Goal: Task Accomplishment & Management: Manage account settings

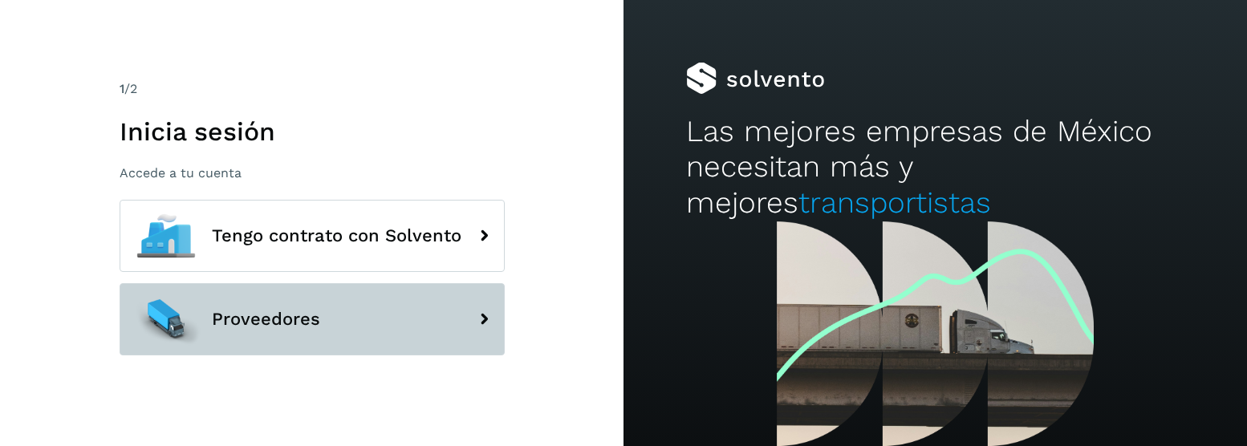
click at [317, 316] on span "Proveedores" at bounding box center [266, 319] width 108 height 19
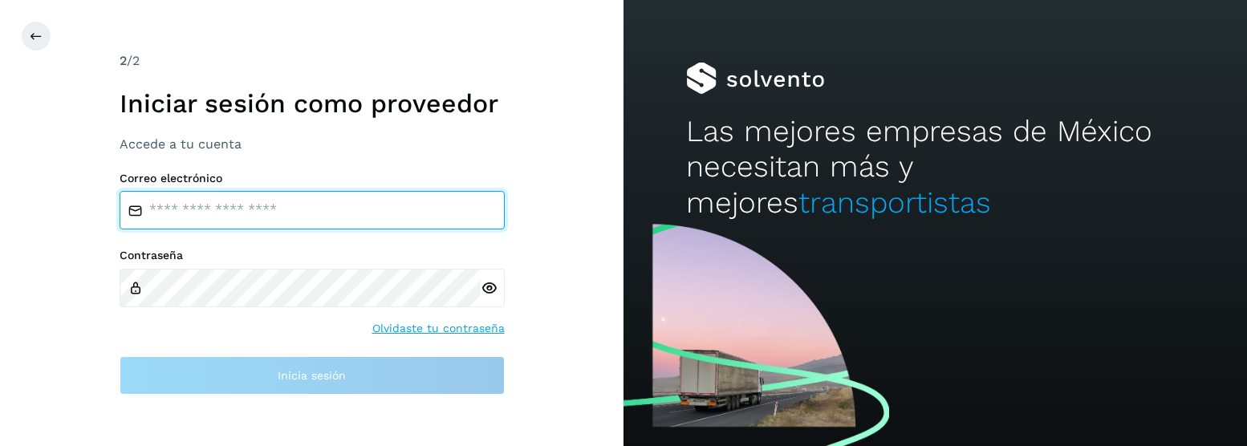
click at [315, 201] on input "email" at bounding box center [312, 210] width 385 height 39
type input "**********"
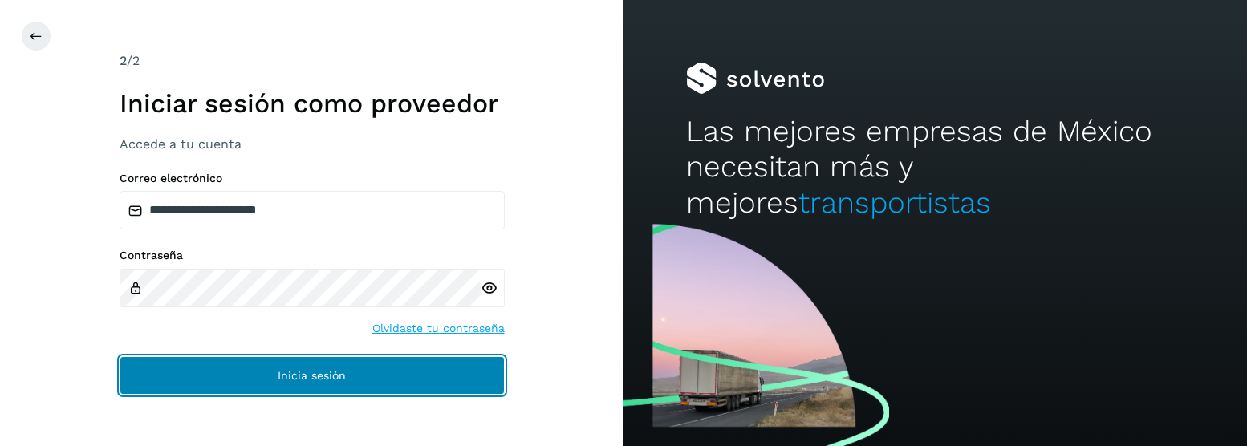
click at [311, 376] on span "Inicia sesión" at bounding box center [312, 375] width 68 height 11
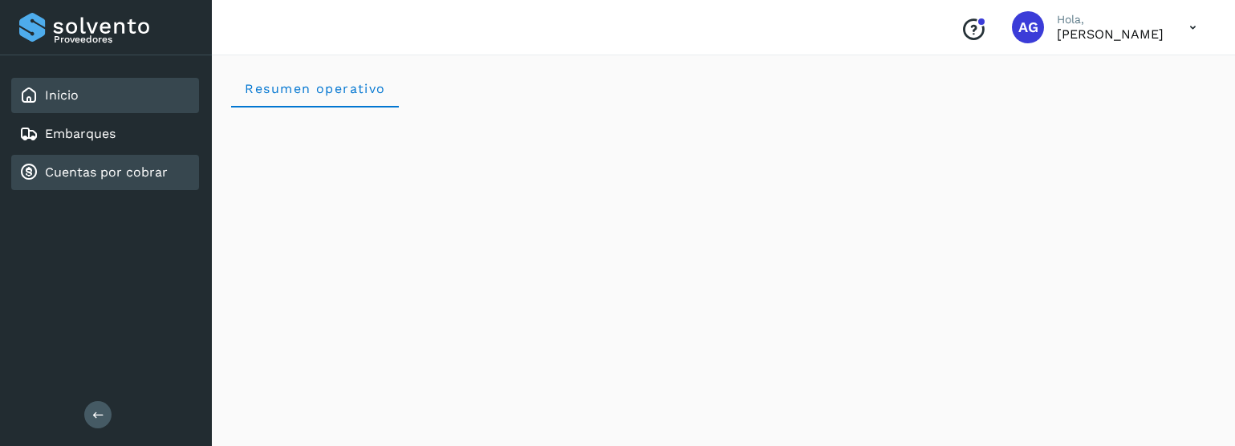
click at [56, 177] on link "Cuentas por cobrar" at bounding box center [106, 172] width 123 height 15
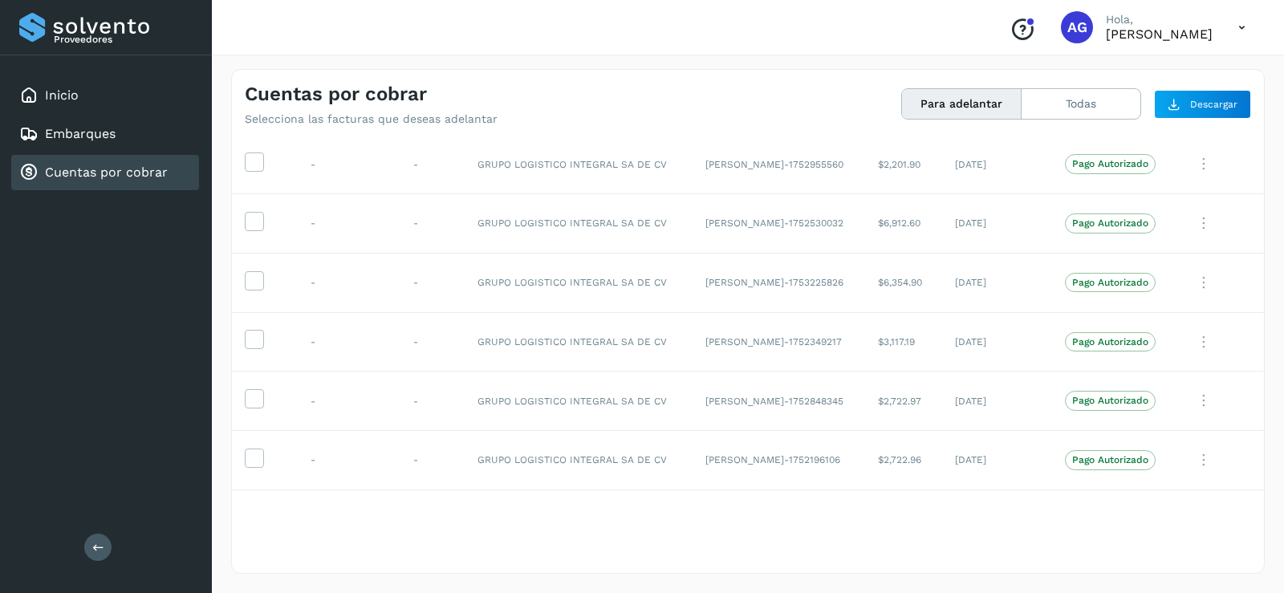
scroll to position [1691, 0]
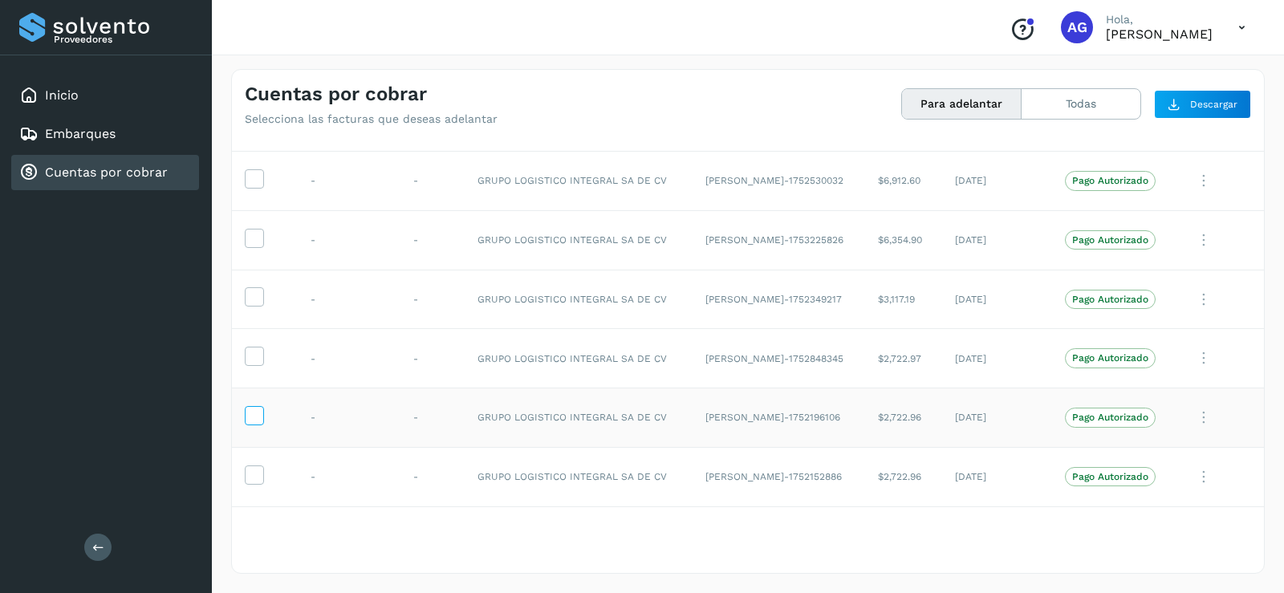
click at [250, 415] on icon at bounding box center [254, 414] width 17 height 17
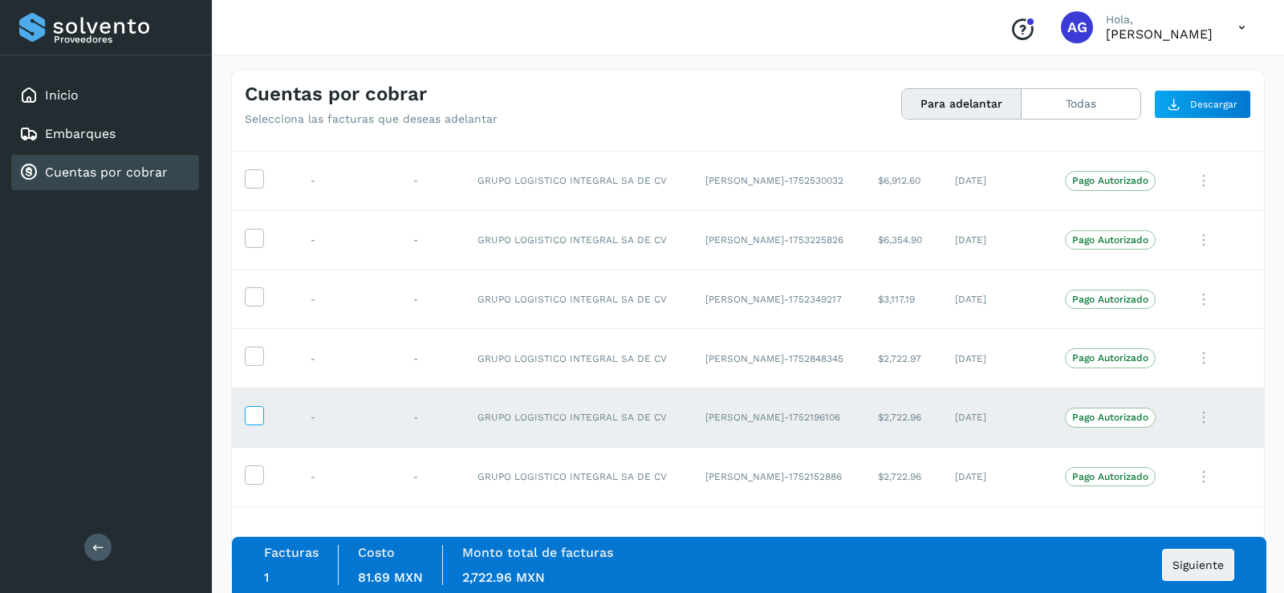
click at [250, 415] on icon at bounding box center [254, 414] width 17 height 17
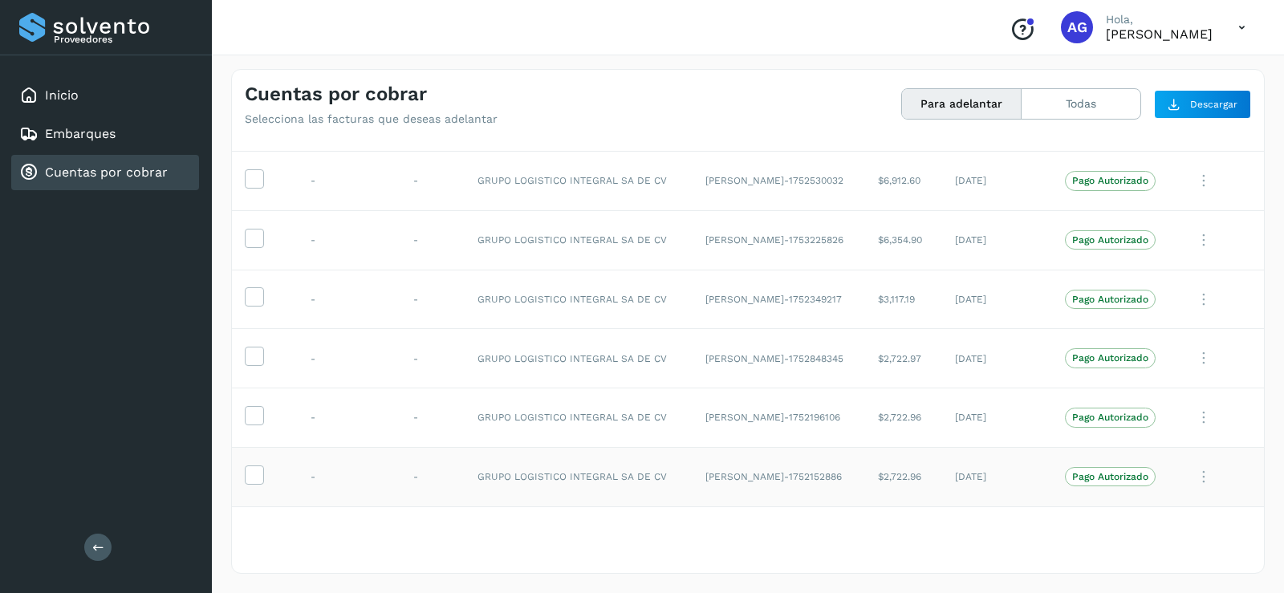
click at [1188, 445] on icon at bounding box center [1204, 477] width 32 height 33
click at [1246, 298] on div at bounding box center [642, 296] width 1284 height 593
click at [1175, 428] on td at bounding box center [1219, 417] width 89 height 59
click at [244, 445] on td at bounding box center [265, 476] width 66 height 59
drag, startPoint x: 258, startPoint y: 476, endPoint x: 248, endPoint y: 469, distance: 12.7
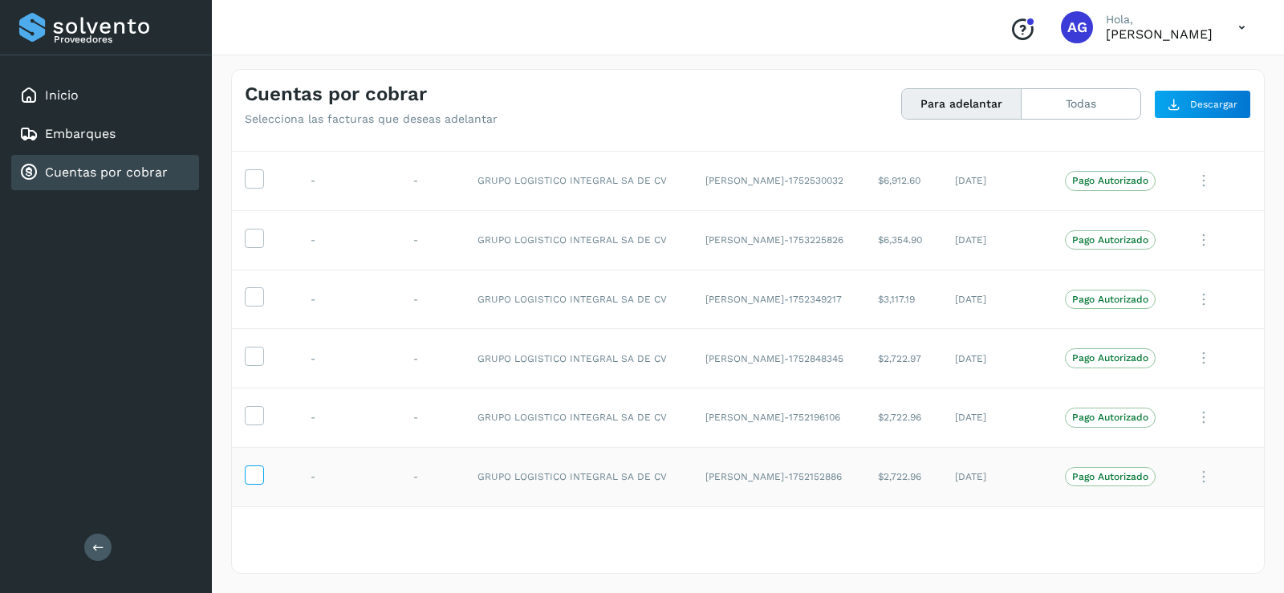
click at [258, 445] on icon at bounding box center [254, 474] width 17 height 17
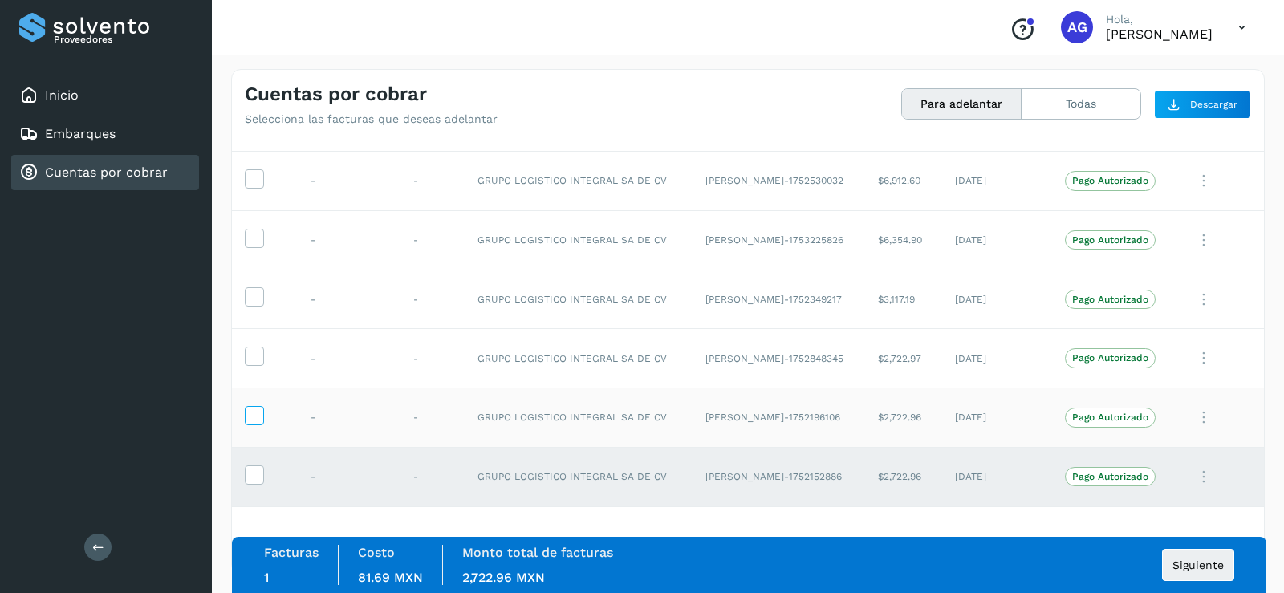
click at [255, 421] on icon at bounding box center [254, 414] width 17 height 17
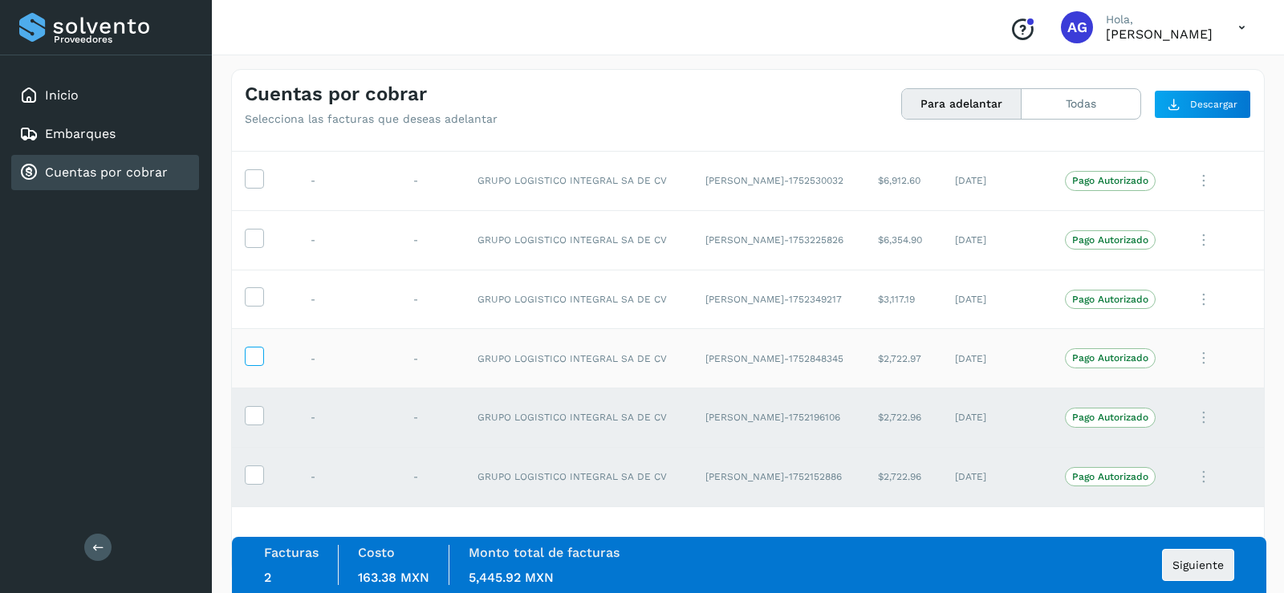
click at [259, 353] on icon at bounding box center [254, 355] width 17 height 17
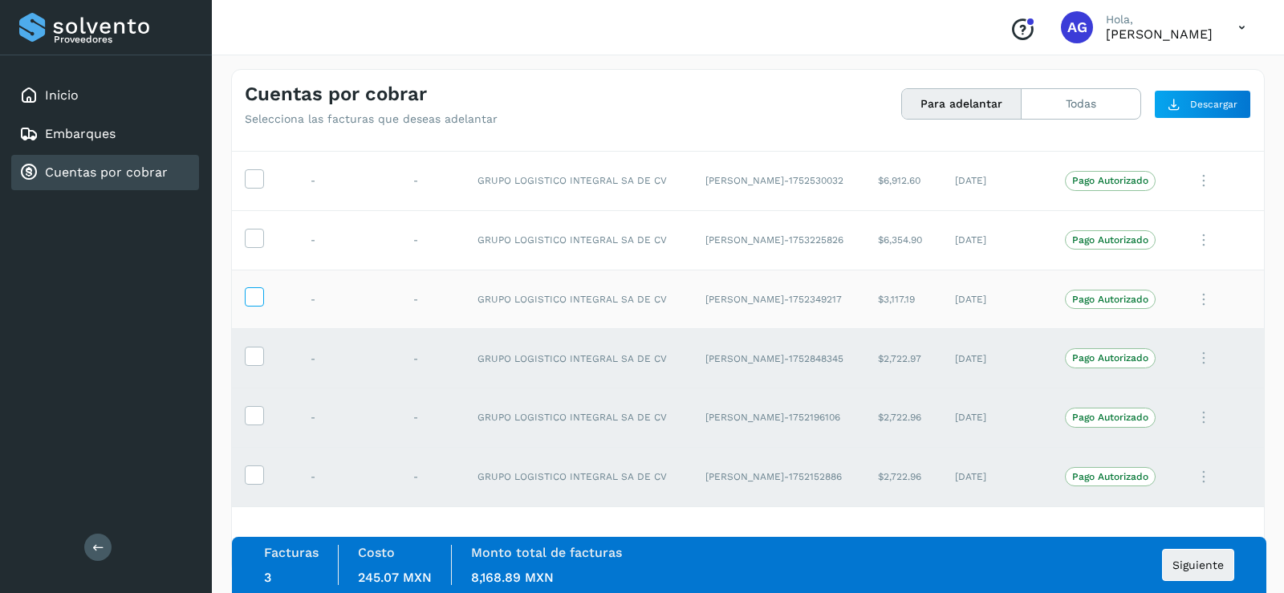
click at [249, 302] on icon at bounding box center [254, 295] width 17 height 17
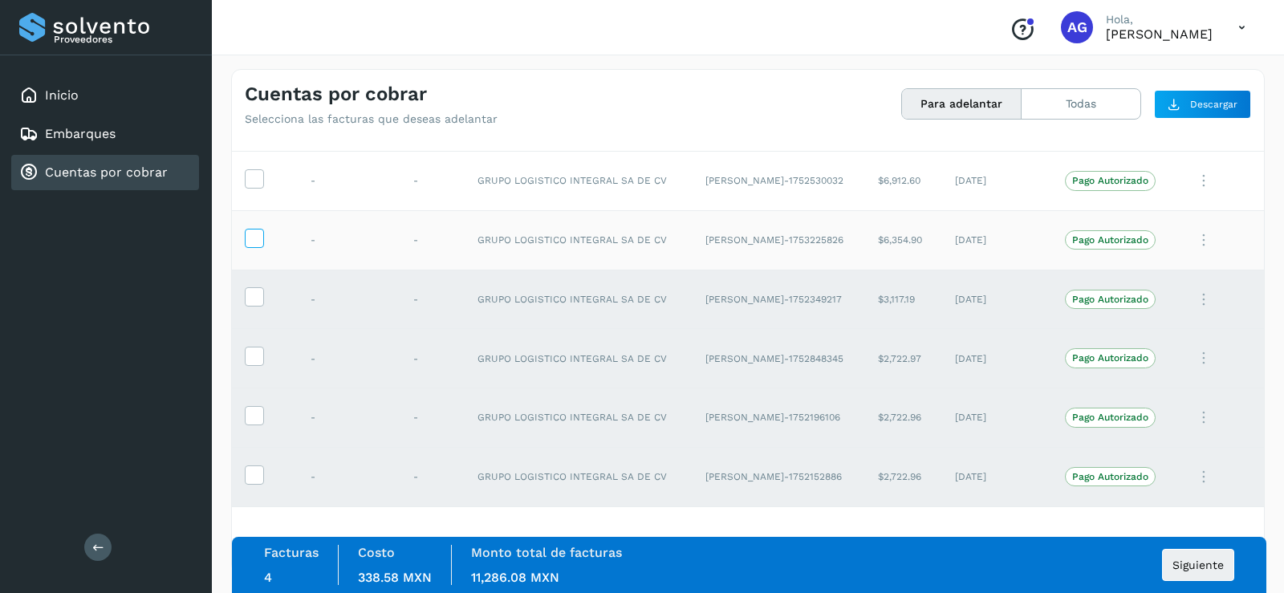
click at [254, 243] on icon at bounding box center [254, 237] width 17 height 17
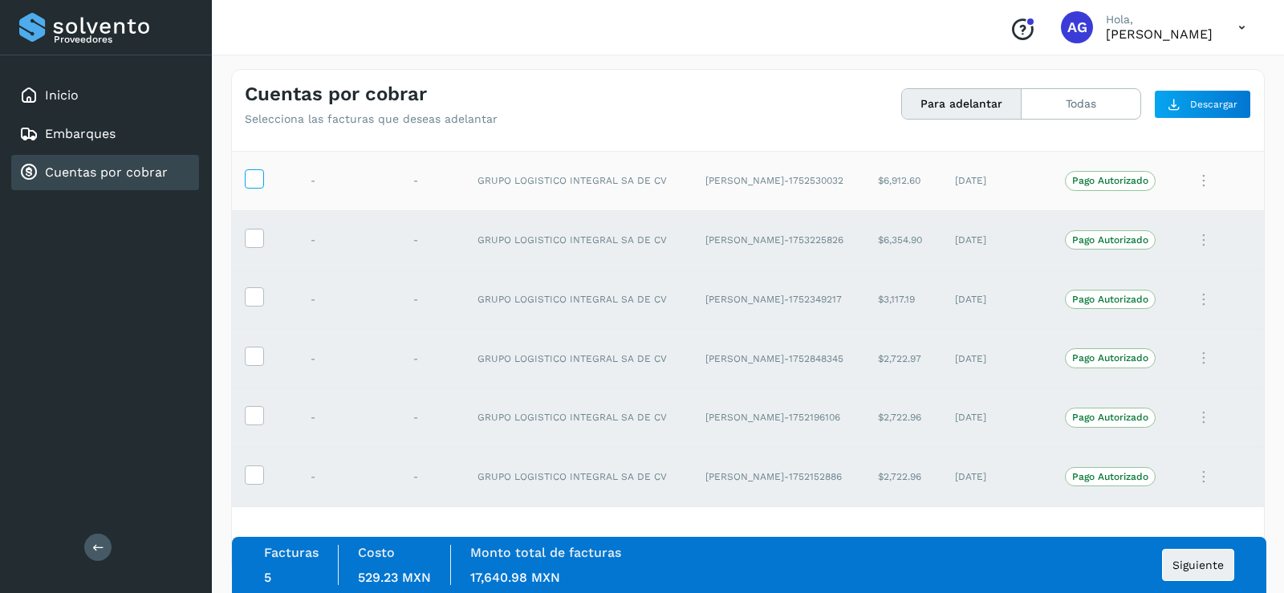
click at [255, 185] on icon at bounding box center [254, 177] width 17 height 17
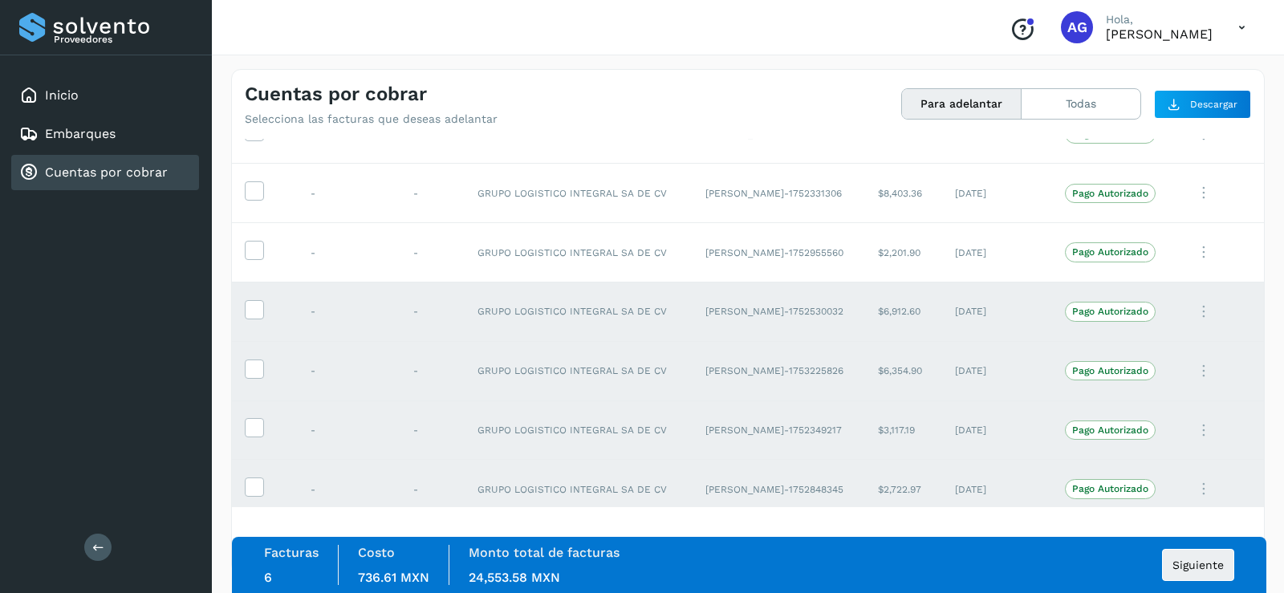
scroll to position [1531, 0]
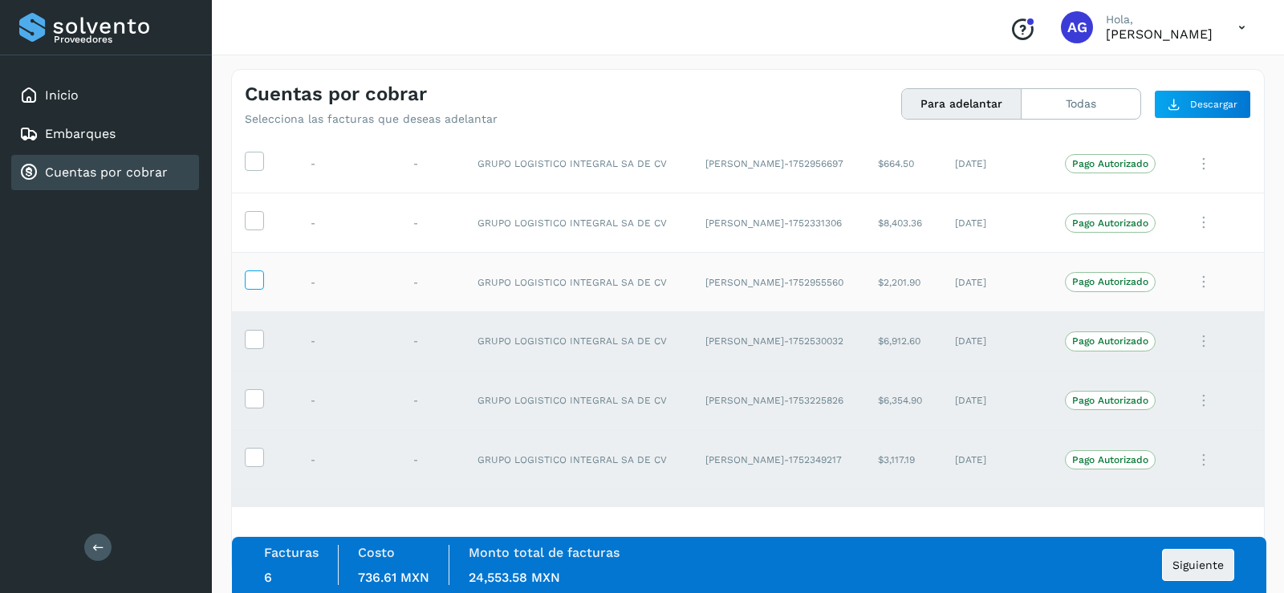
click at [249, 285] on icon at bounding box center [254, 278] width 17 height 17
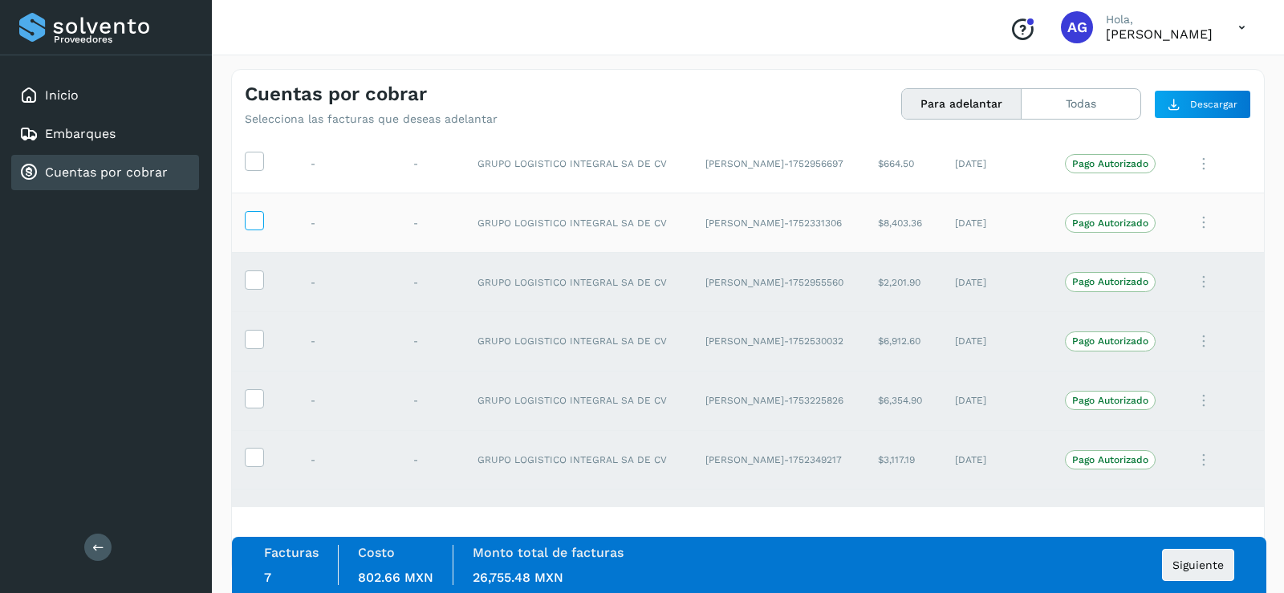
click at [251, 222] on icon at bounding box center [254, 219] width 17 height 17
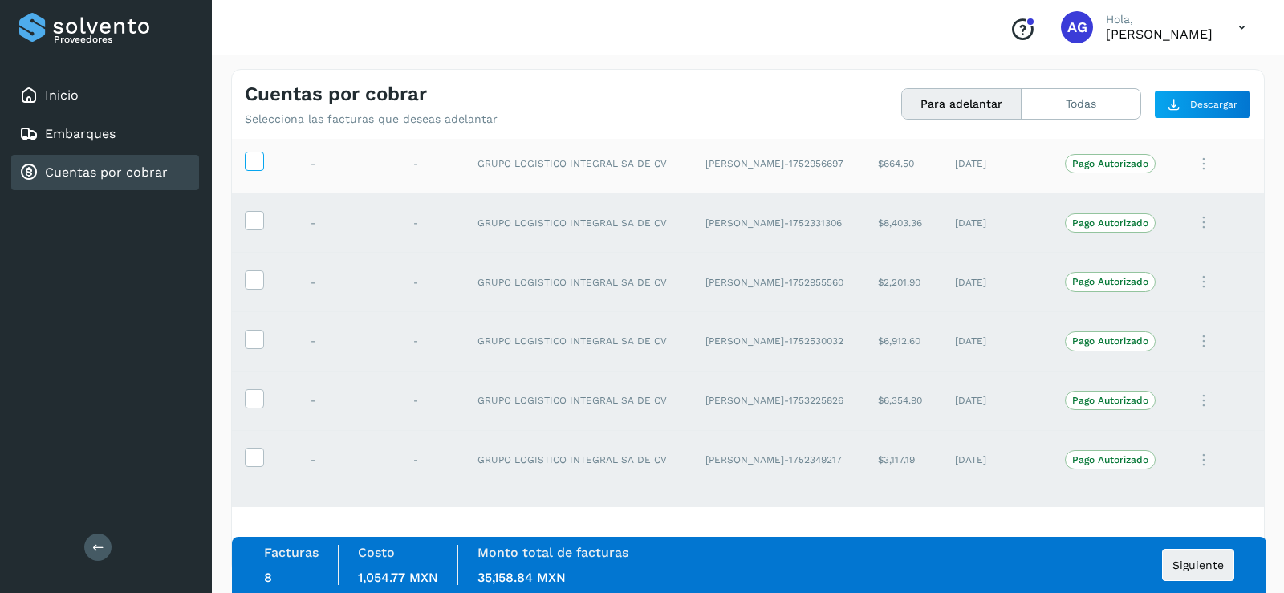
click at [256, 171] on label at bounding box center [254, 161] width 19 height 19
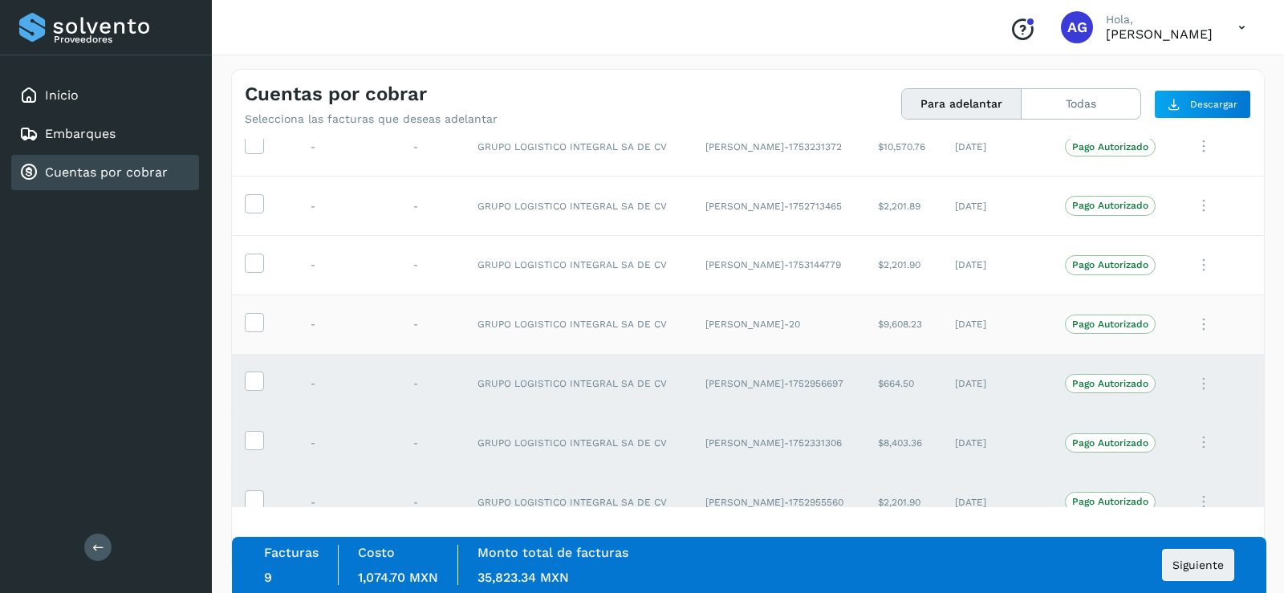
scroll to position [1290, 0]
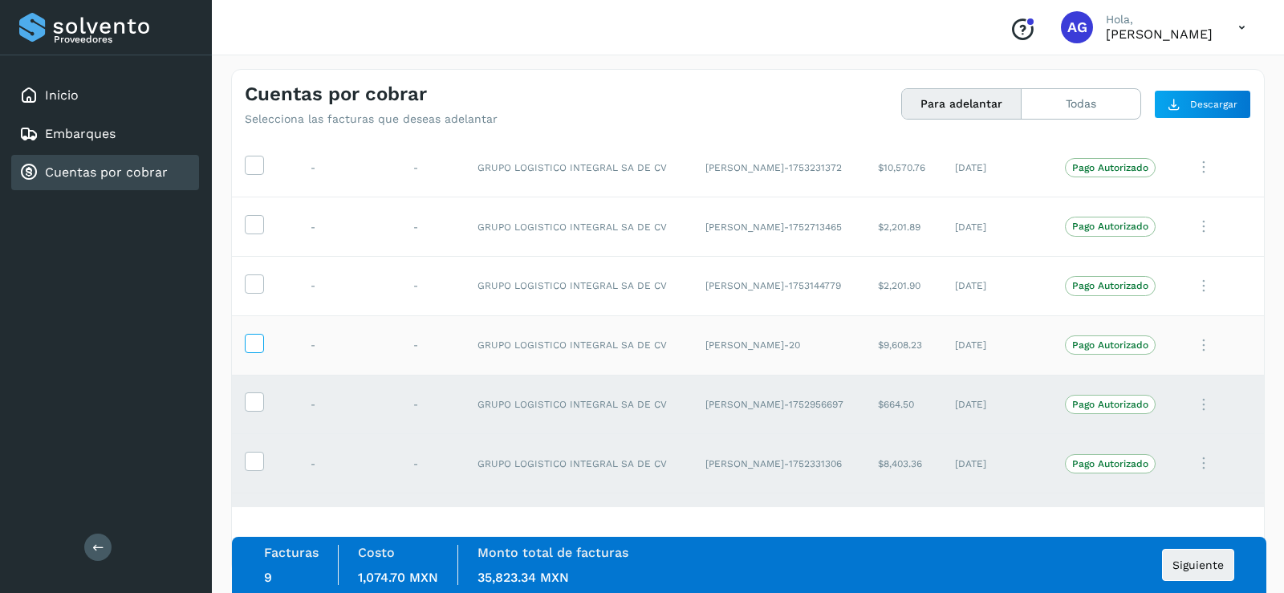
click at [249, 347] on icon at bounding box center [254, 342] width 17 height 17
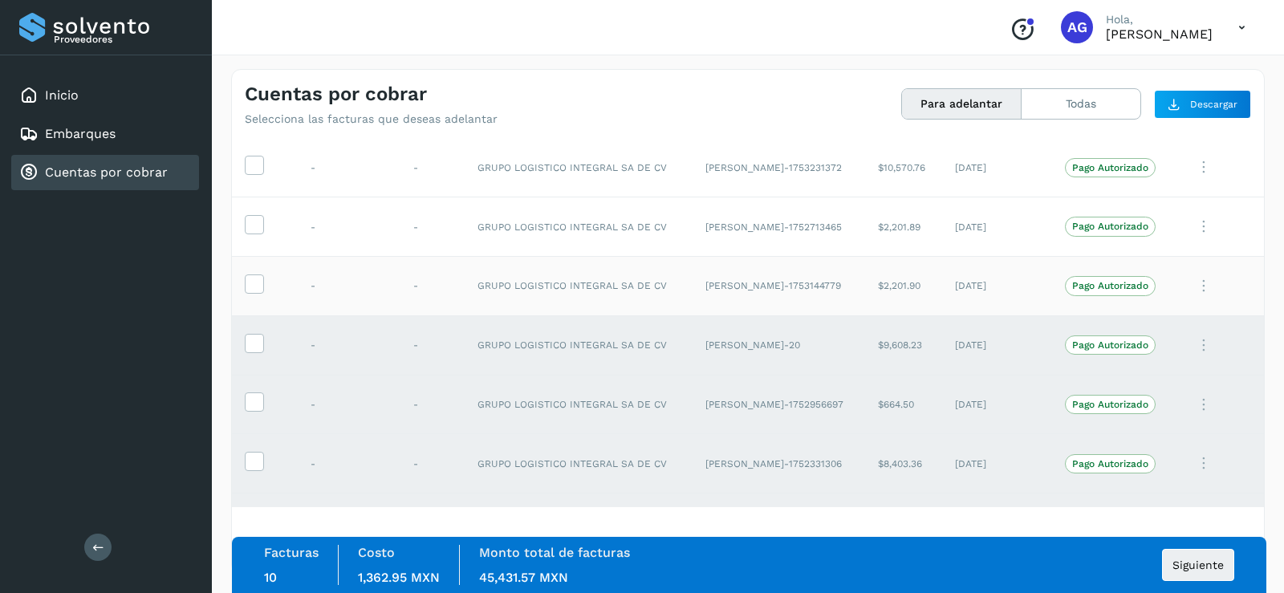
click at [248, 267] on td at bounding box center [265, 285] width 66 height 59
click at [254, 283] on icon at bounding box center [254, 282] width 17 height 17
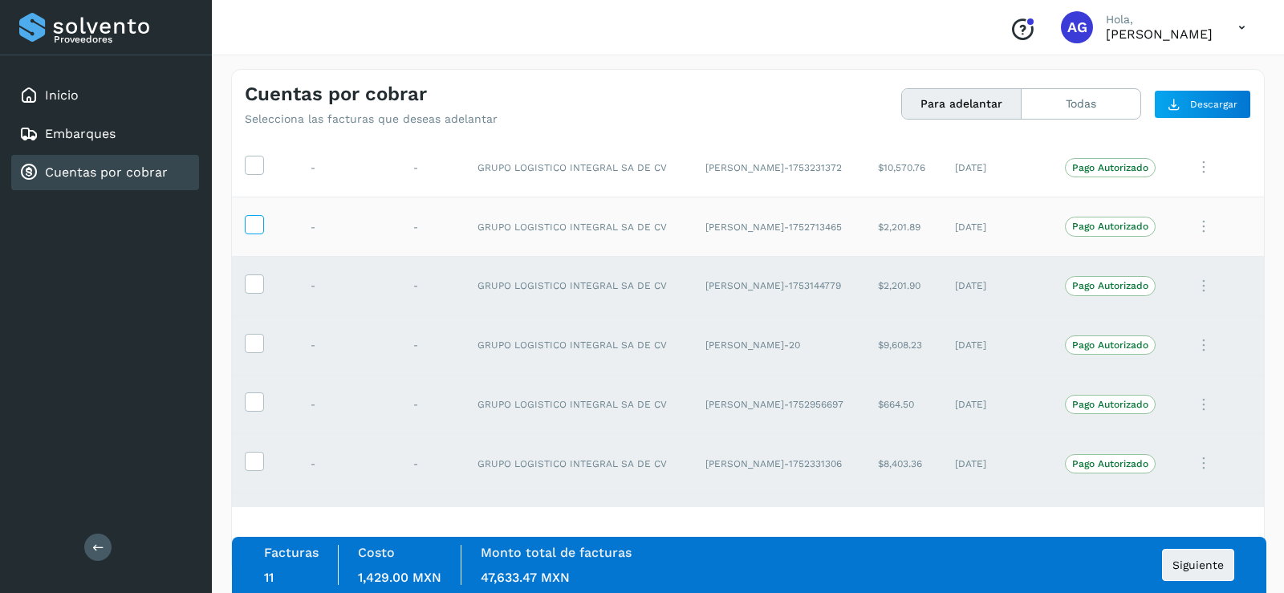
click at [257, 222] on icon at bounding box center [254, 223] width 17 height 17
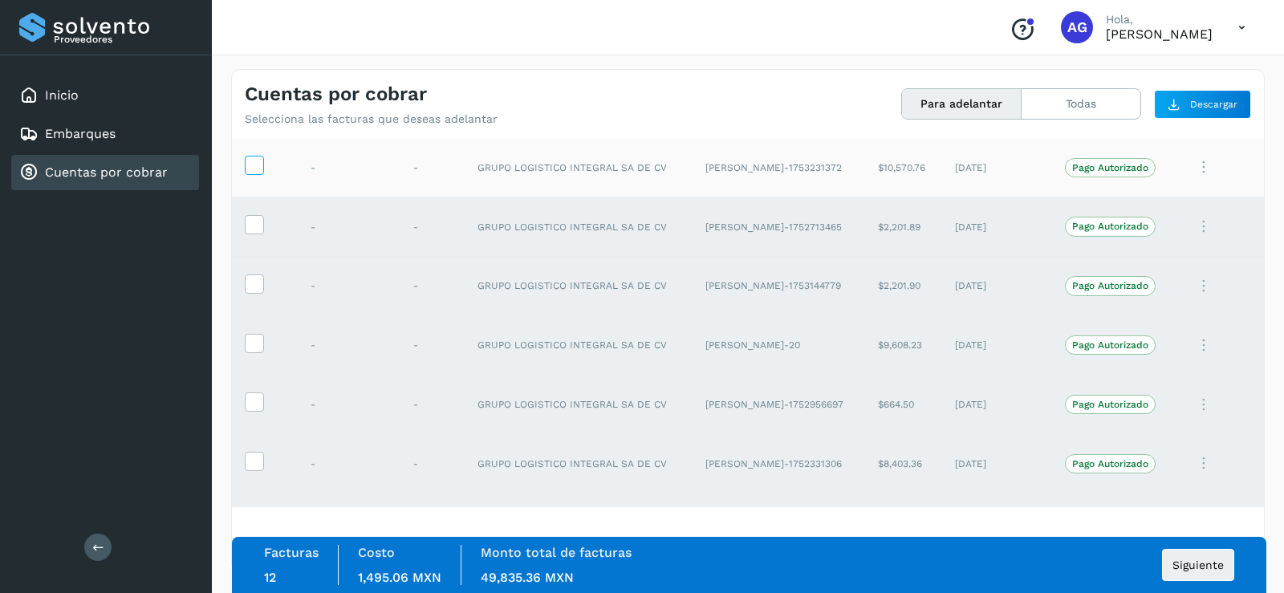
click at [254, 169] on icon at bounding box center [254, 164] width 17 height 17
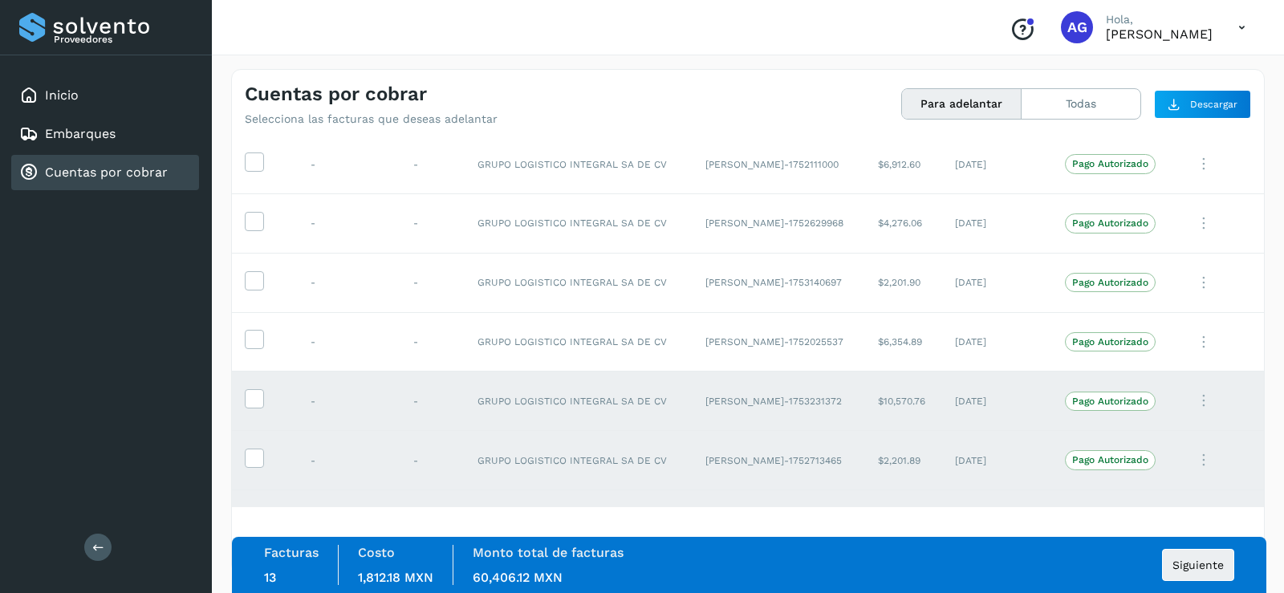
scroll to position [1049, 0]
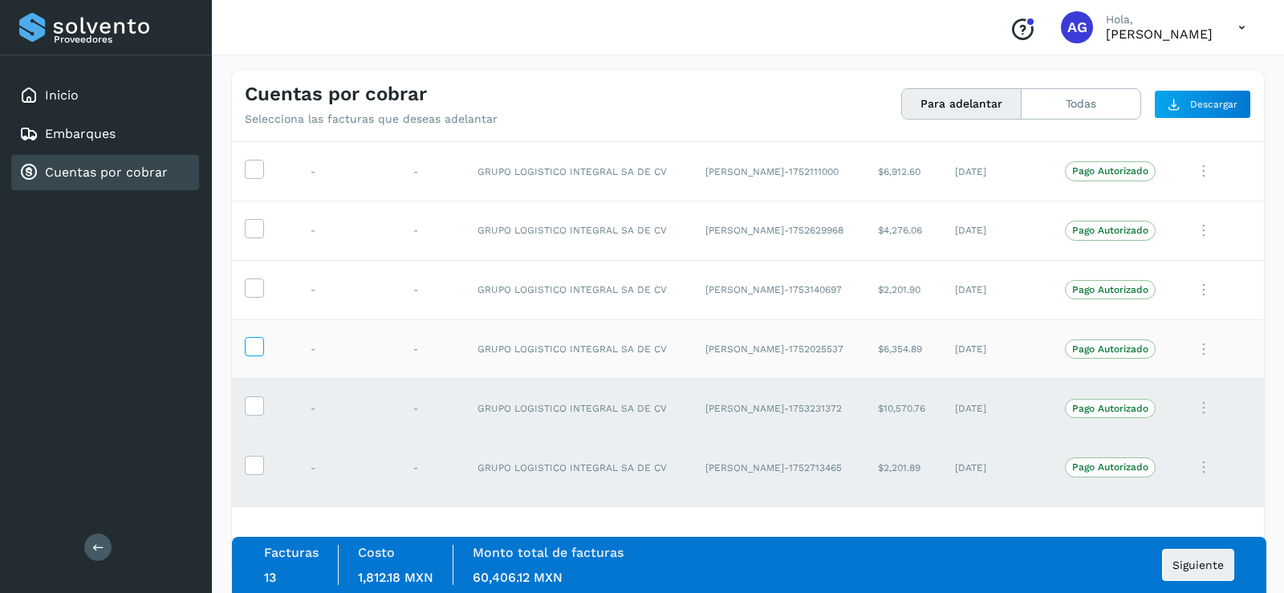
click at [250, 350] on icon at bounding box center [254, 345] width 17 height 17
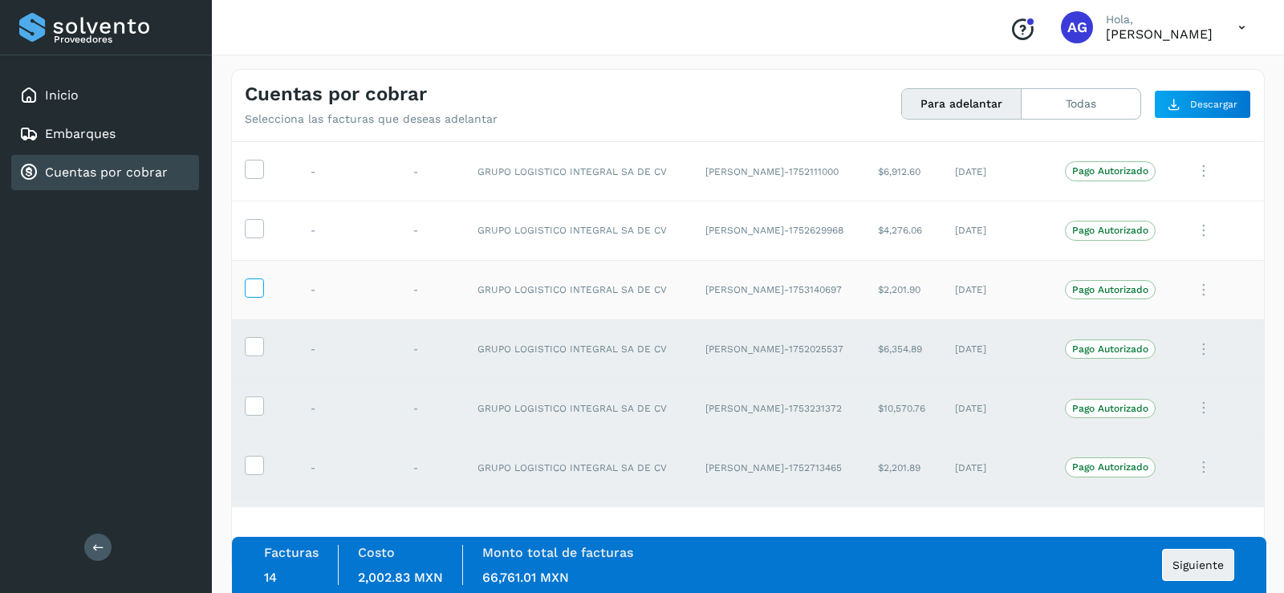
click at [258, 288] on icon at bounding box center [254, 287] width 17 height 17
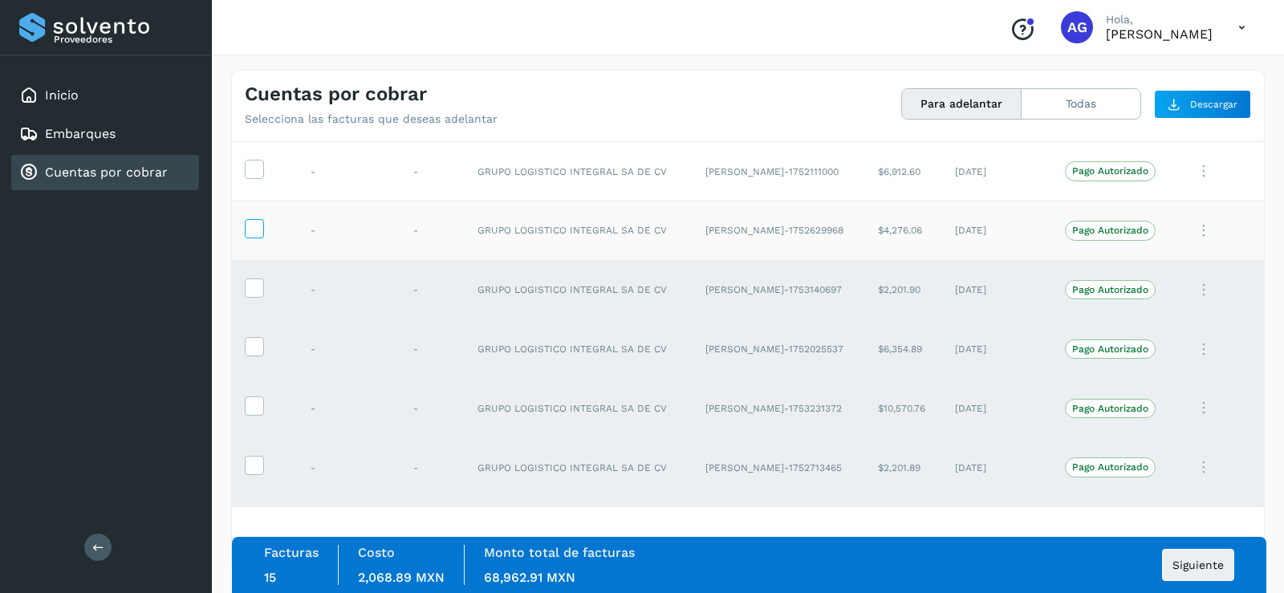
click at [250, 225] on icon at bounding box center [254, 227] width 17 height 17
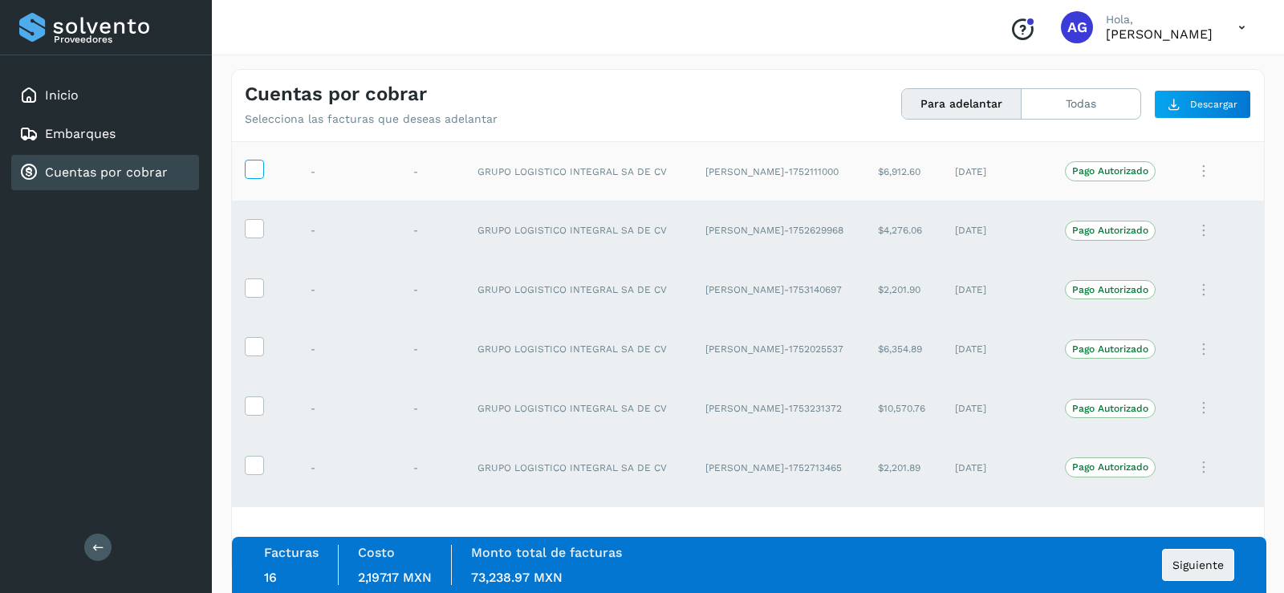
click at [256, 173] on icon at bounding box center [254, 168] width 17 height 17
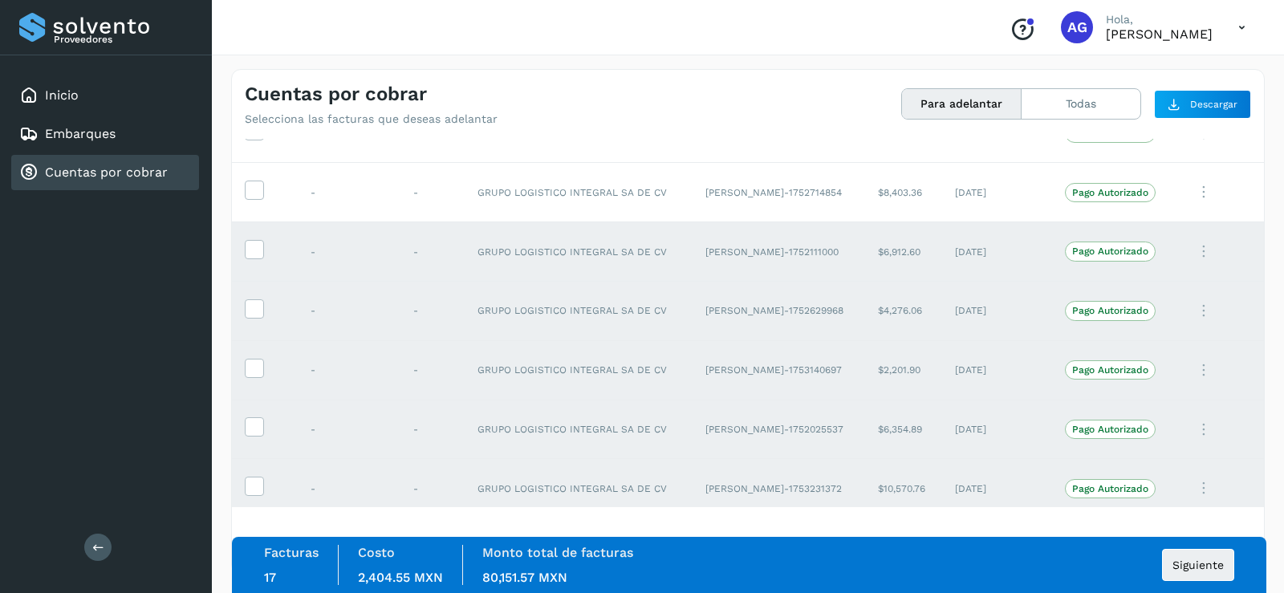
scroll to position [889, 0]
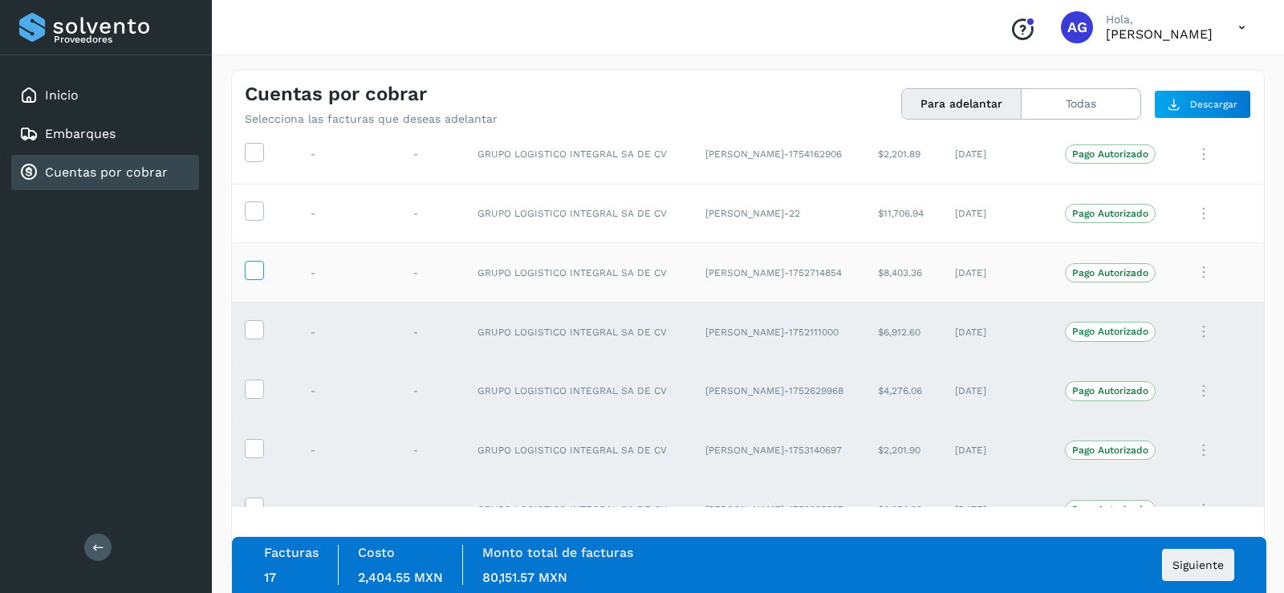
click at [253, 271] on icon at bounding box center [254, 269] width 17 height 17
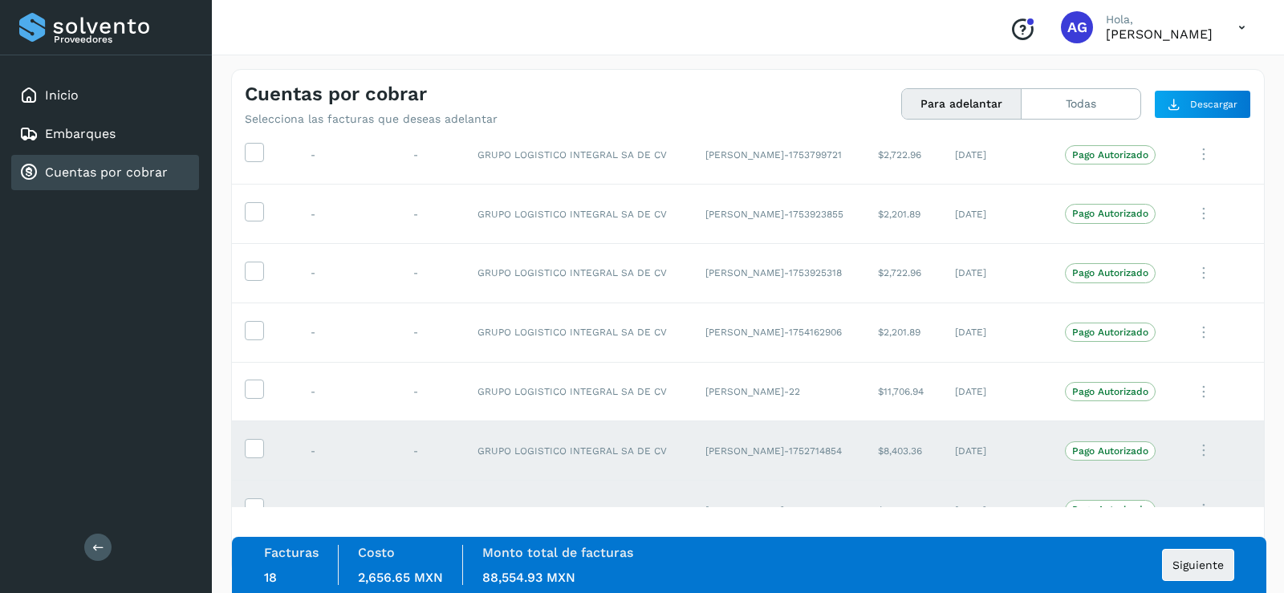
scroll to position [808, 0]
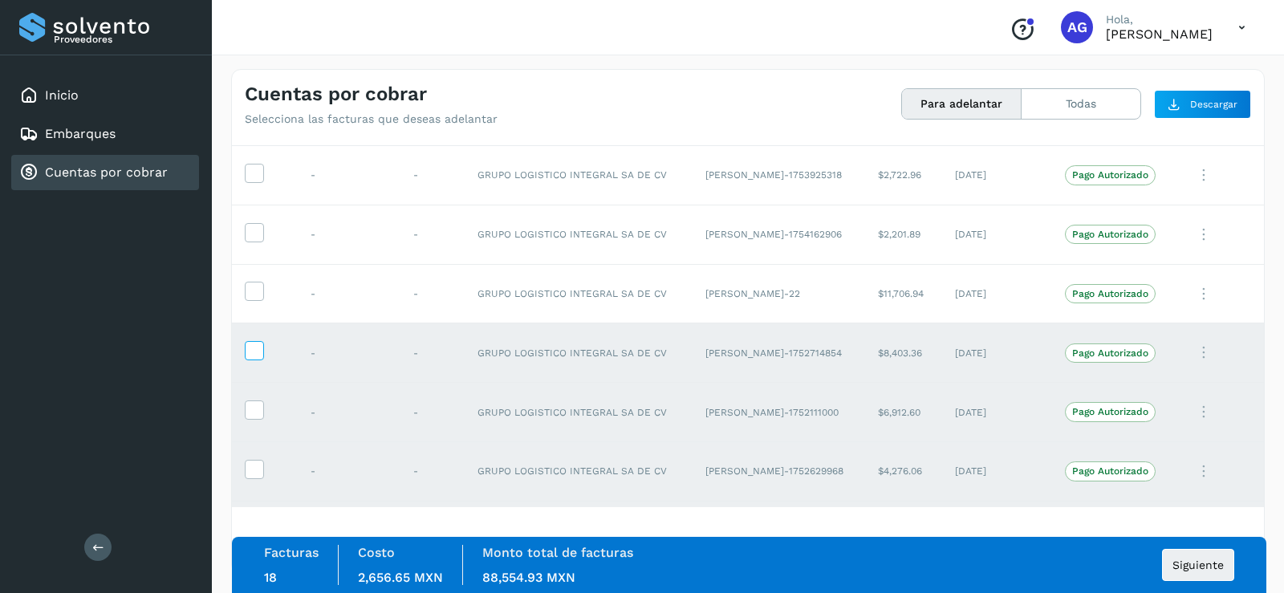
click at [258, 345] on icon at bounding box center [254, 349] width 17 height 17
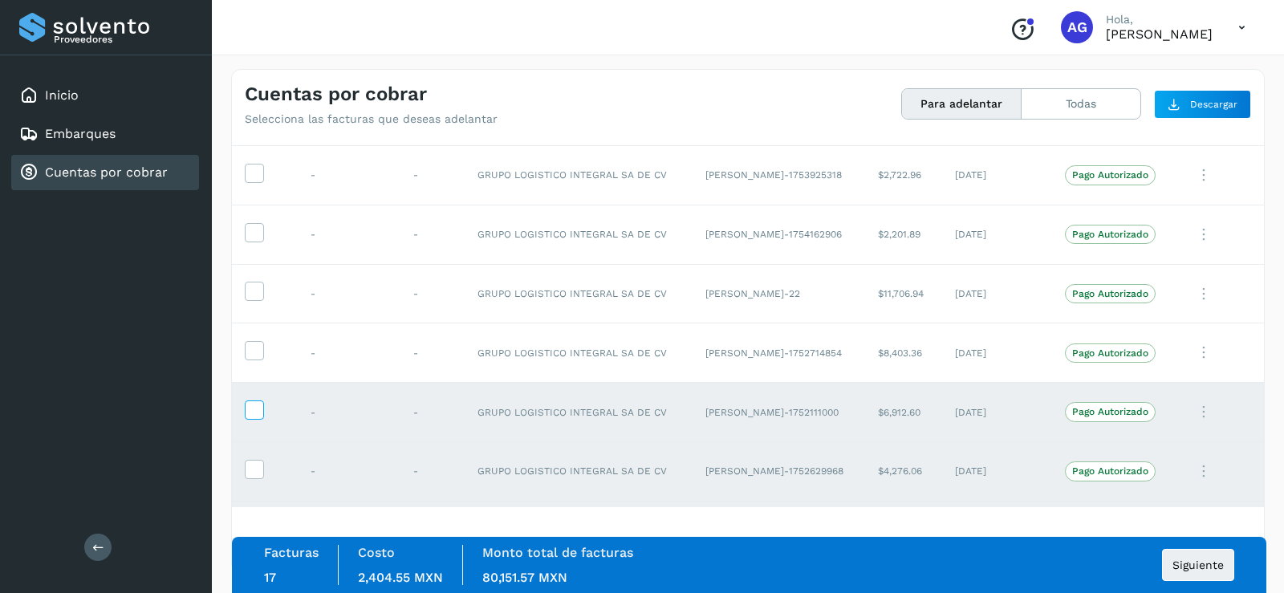
click at [252, 417] on icon at bounding box center [254, 409] width 17 height 17
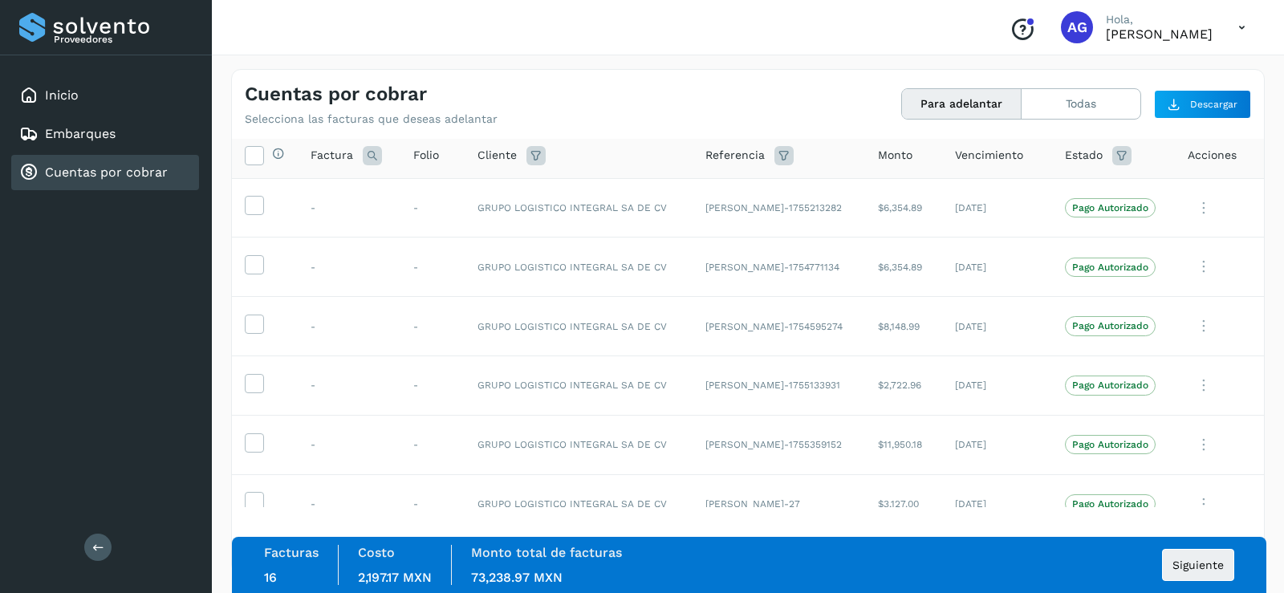
scroll to position [0, 0]
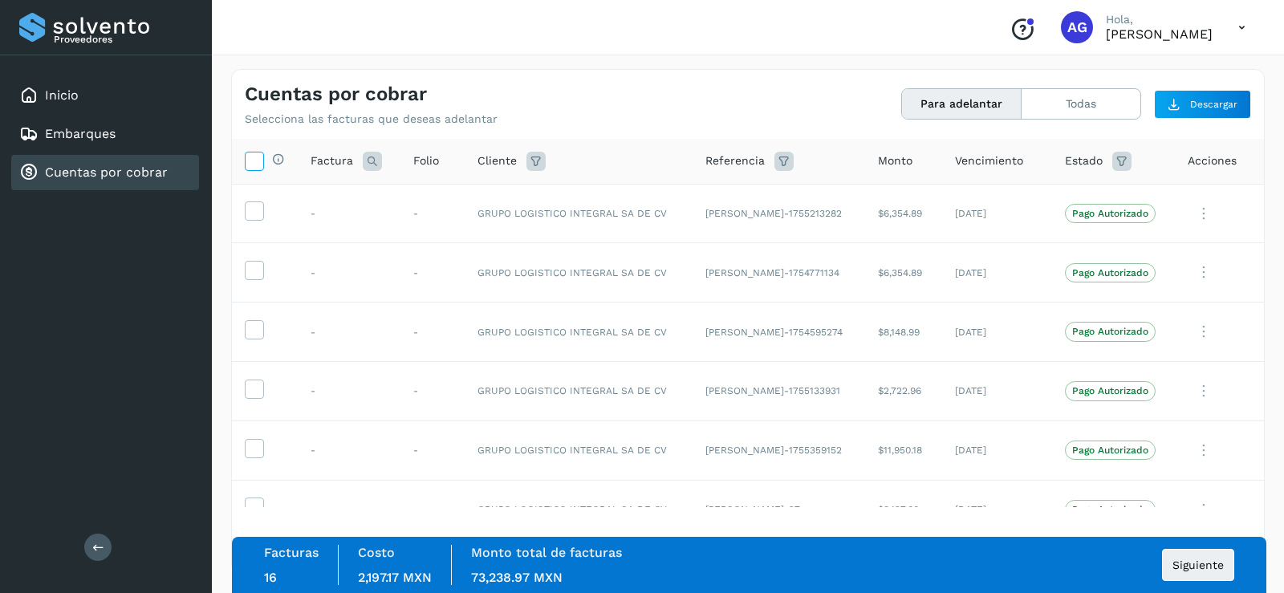
click at [258, 161] on icon at bounding box center [254, 160] width 17 height 17
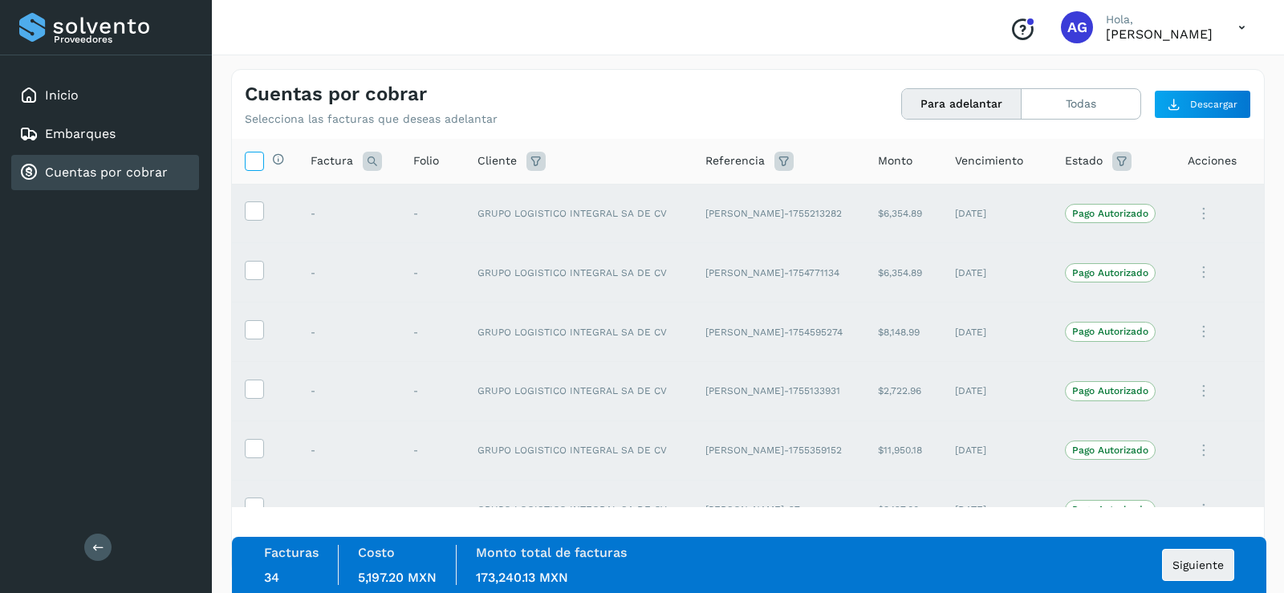
click at [257, 161] on icon at bounding box center [254, 160] width 17 height 17
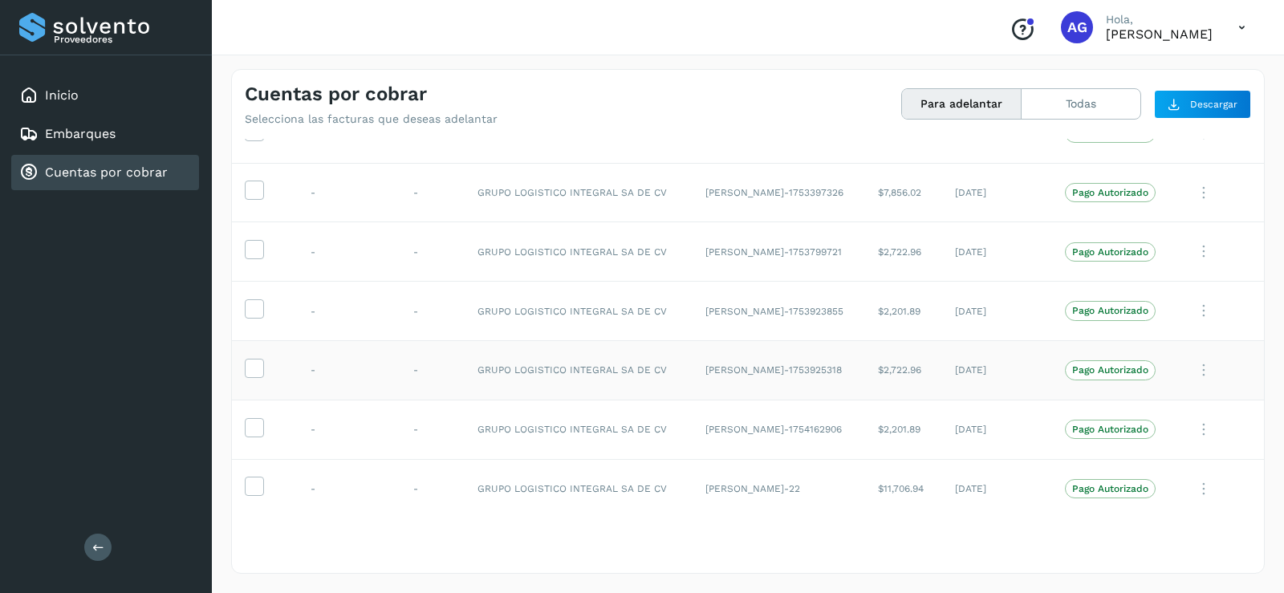
scroll to position [642, 0]
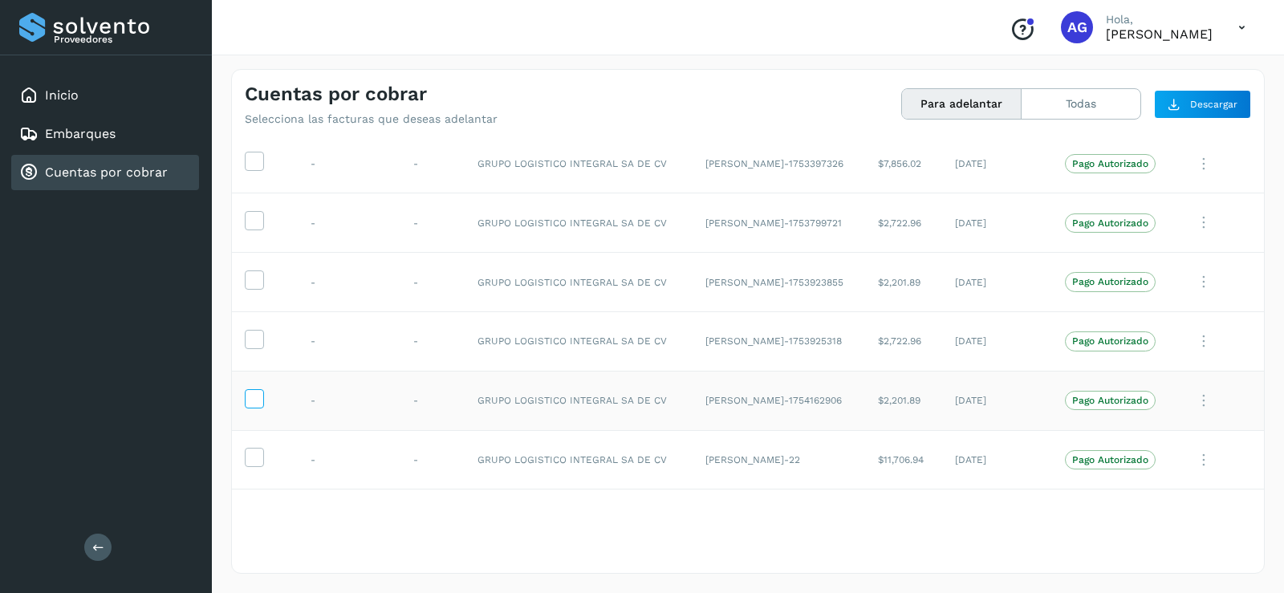
click at [254, 405] on icon at bounding box center [254, 397] width 17 height 17
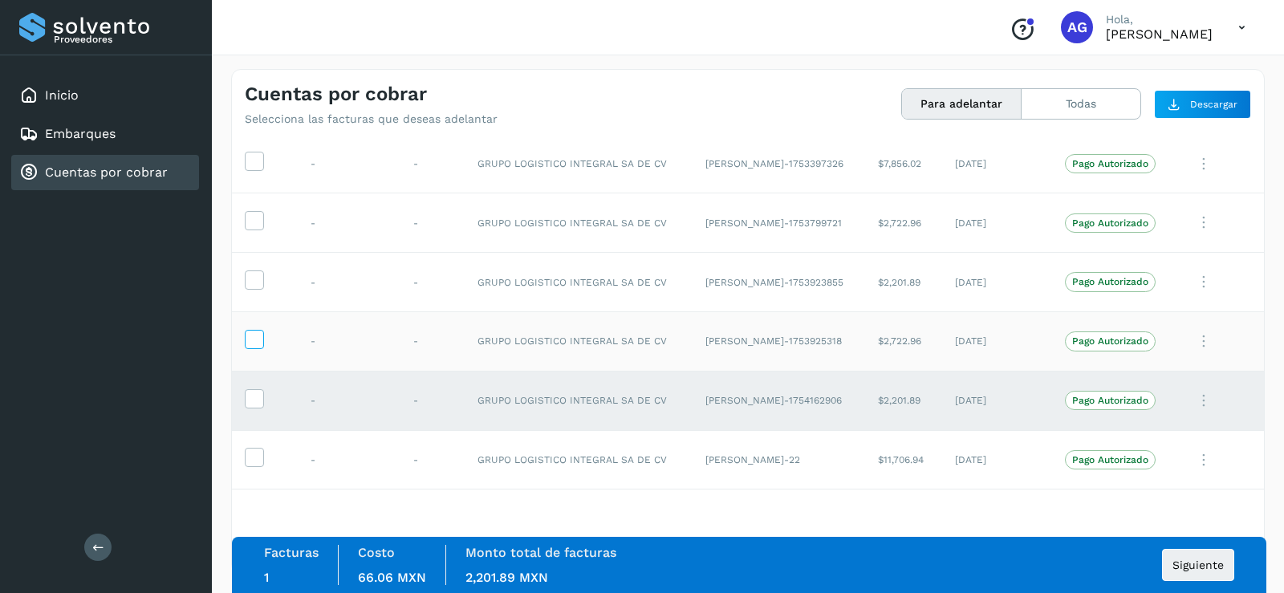
drag, startPoint x: 253, startPoint y: 344, endPoint x: 265, endPoint y: 330, distance: 18.8
click at [254, 344] on icon at bounding box center [254, 338] width 17 height 17
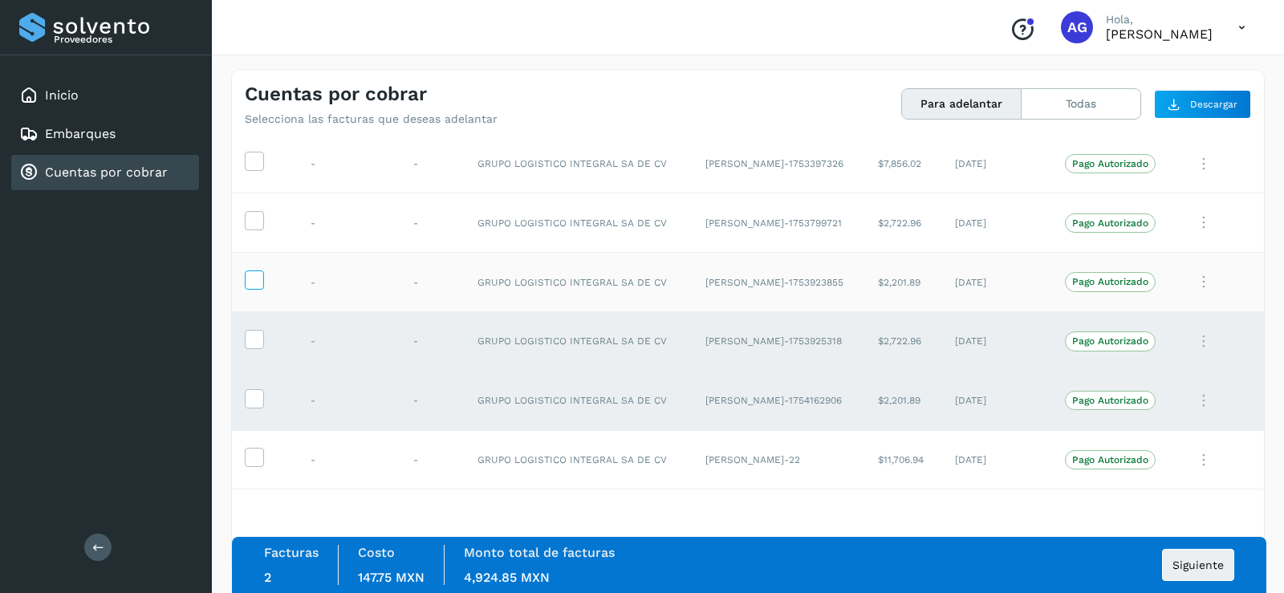
click at [252, 282] on icon at bounding box center [254, 278] width 17 height 17
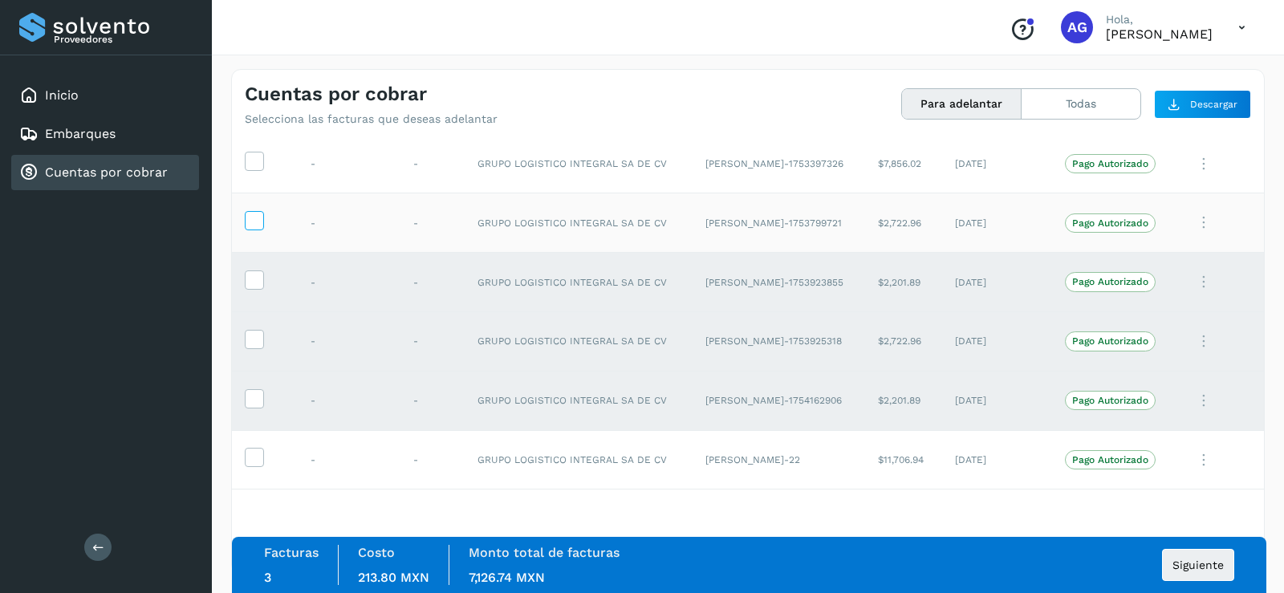
click at [259, 215] on icon at bounding box center [254, 219] width 17 height 17
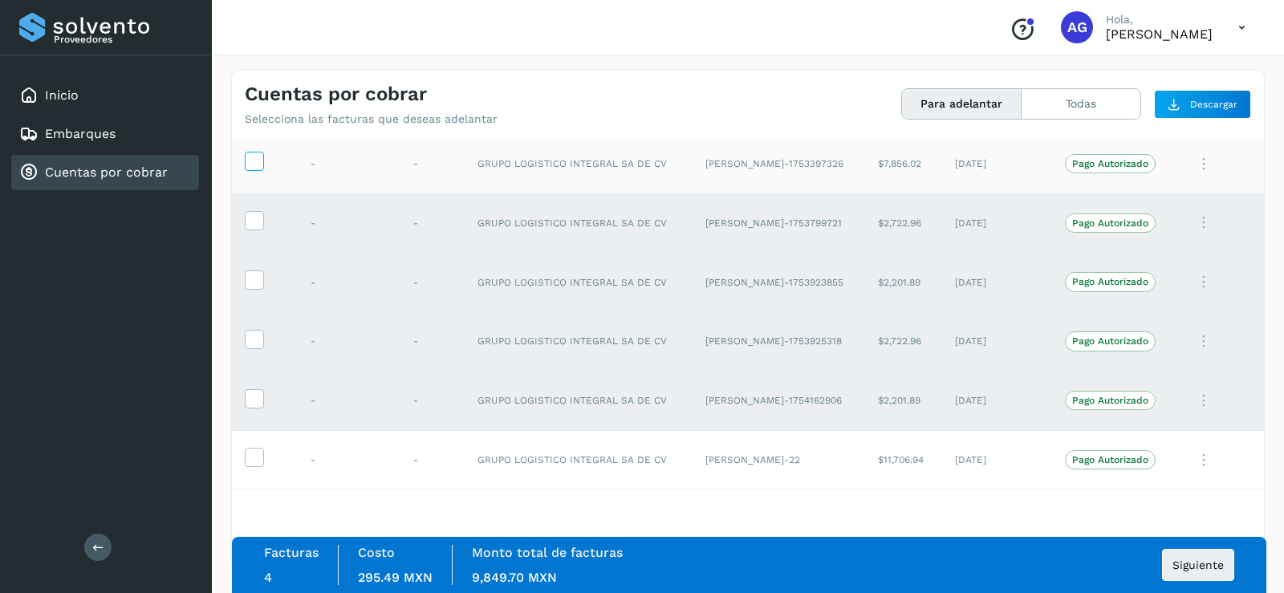
click at [259, 170] on label at bounding box center [254, 161] width 19 height 19
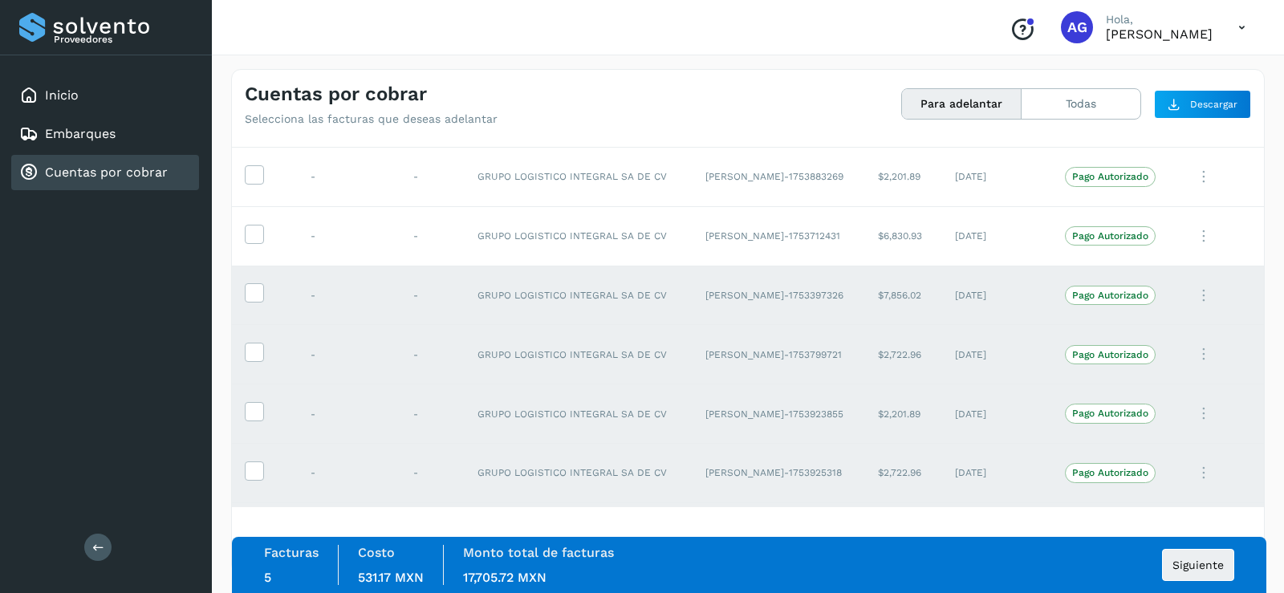
scroll to position [482, 0]
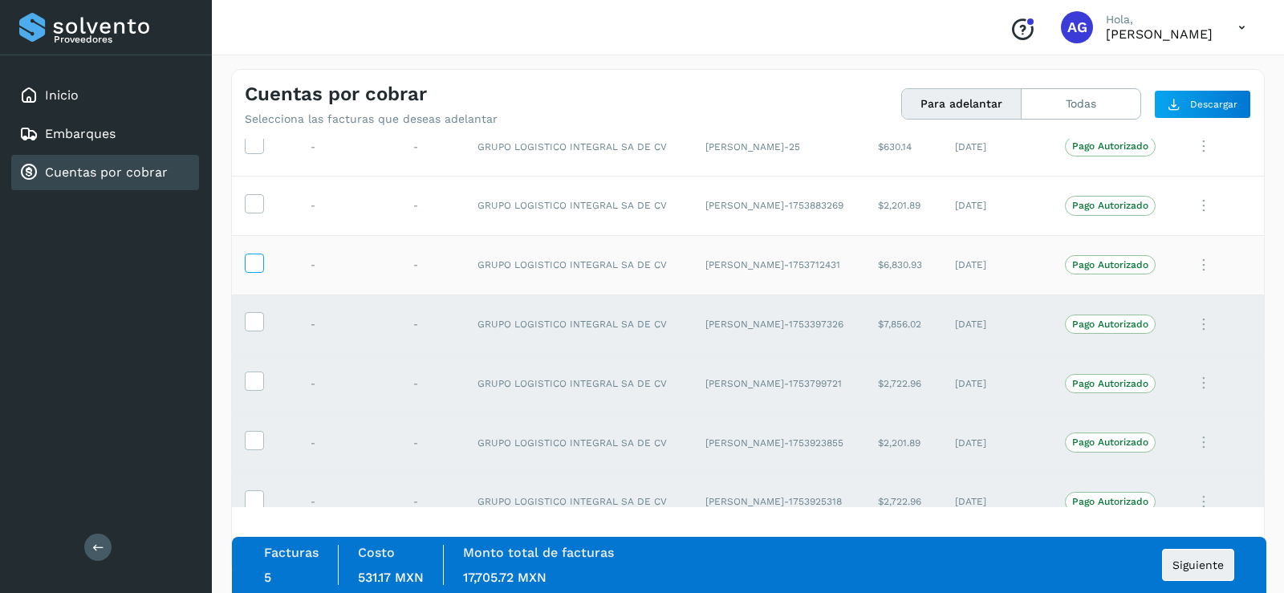
click at [262, 263] on icon at bounding box center [254, 262] width 17 height 17
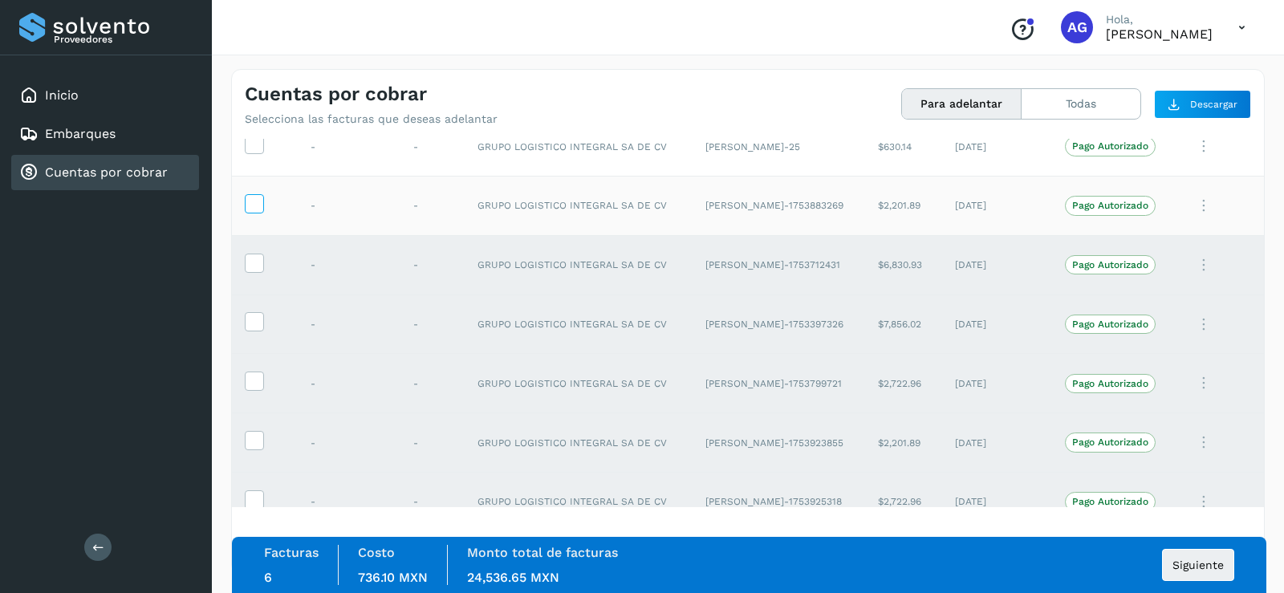
click at [253, 197] on icon at bounding box center [254, 202] width 17 height 17
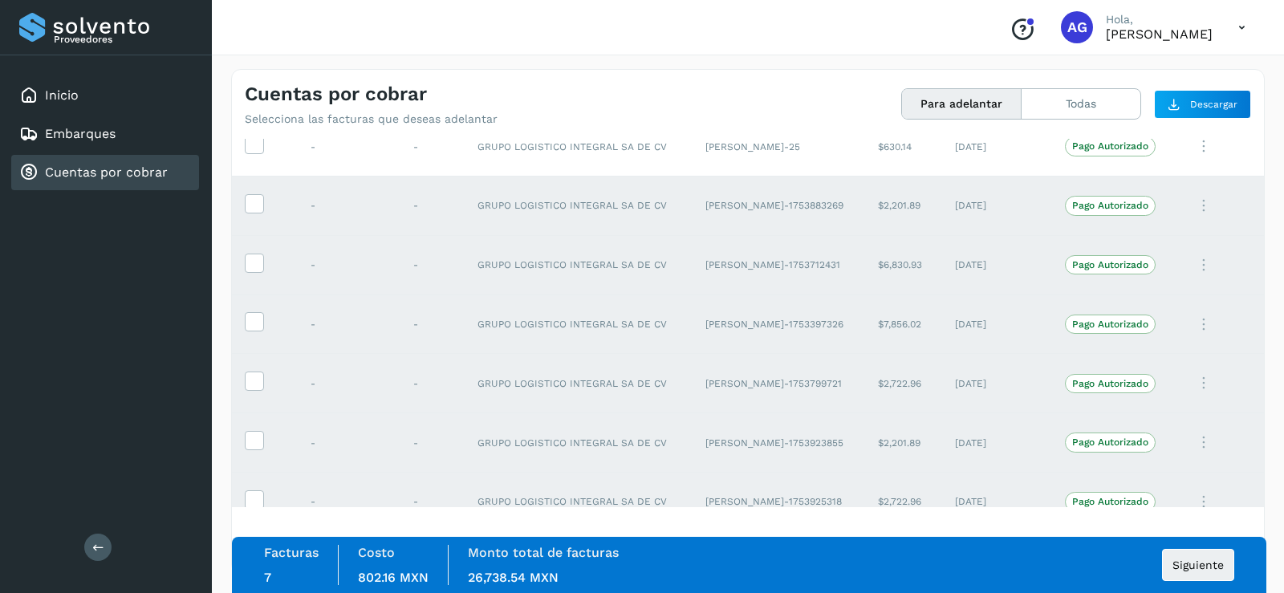
scroll to position [401, 0]
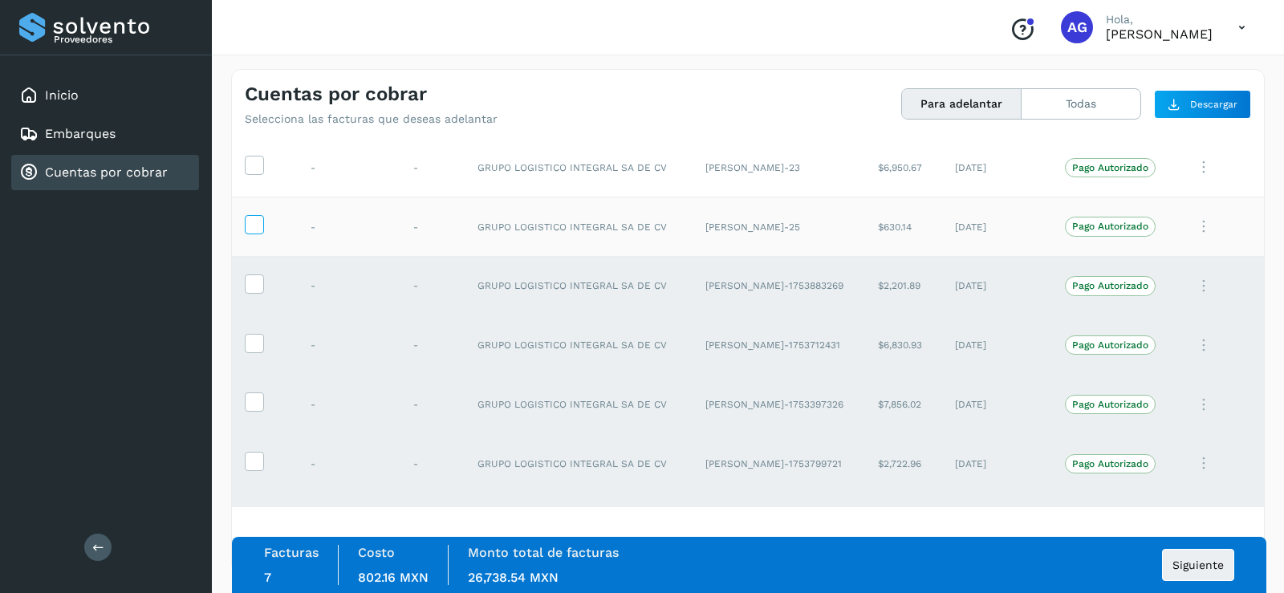
click at [252, 225] on icon at bounding box center [254, 223] width 17 height 17
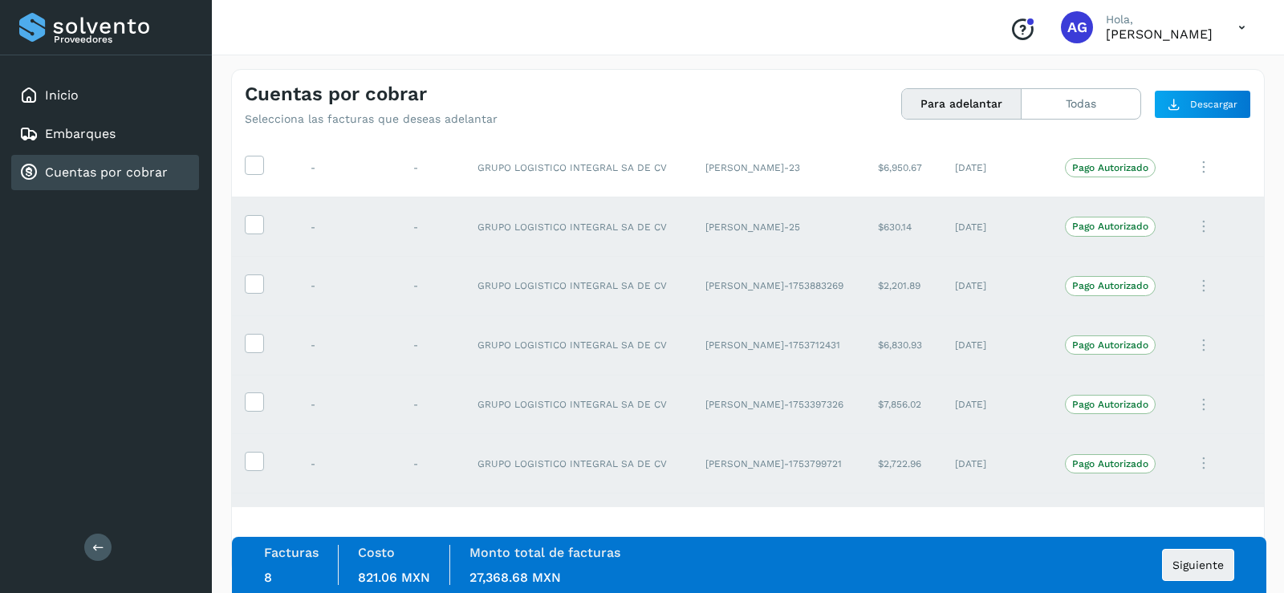
scroll to position [321, 0]
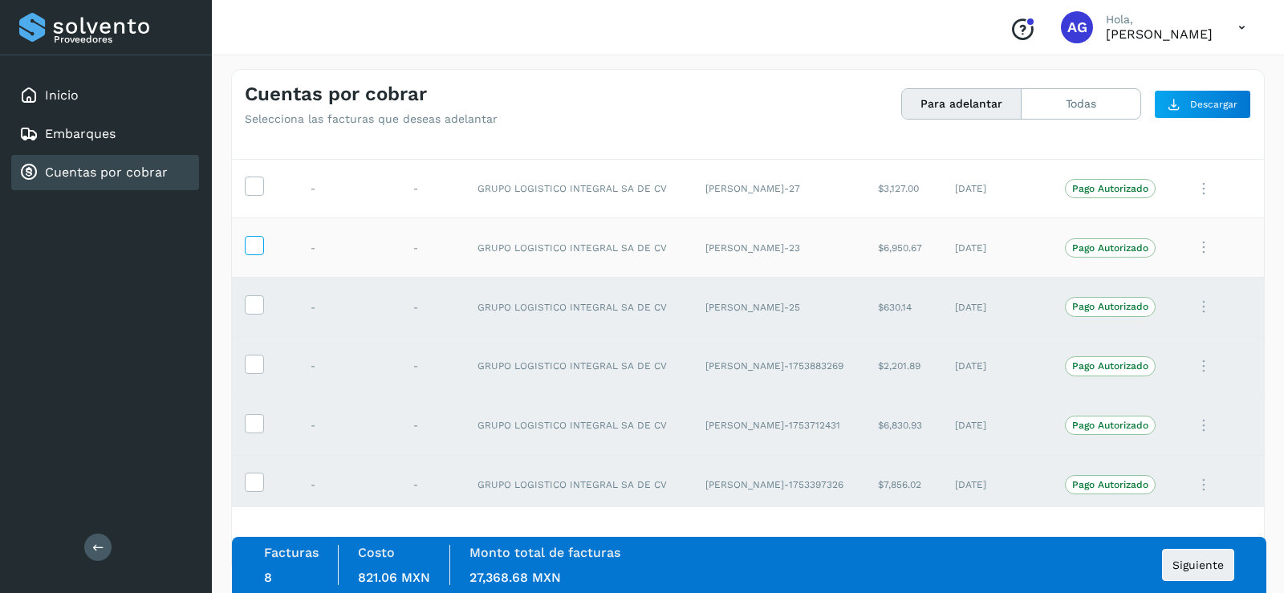
click at [251, 249] on icon at bounding box center [254, 244] width 17 height 17
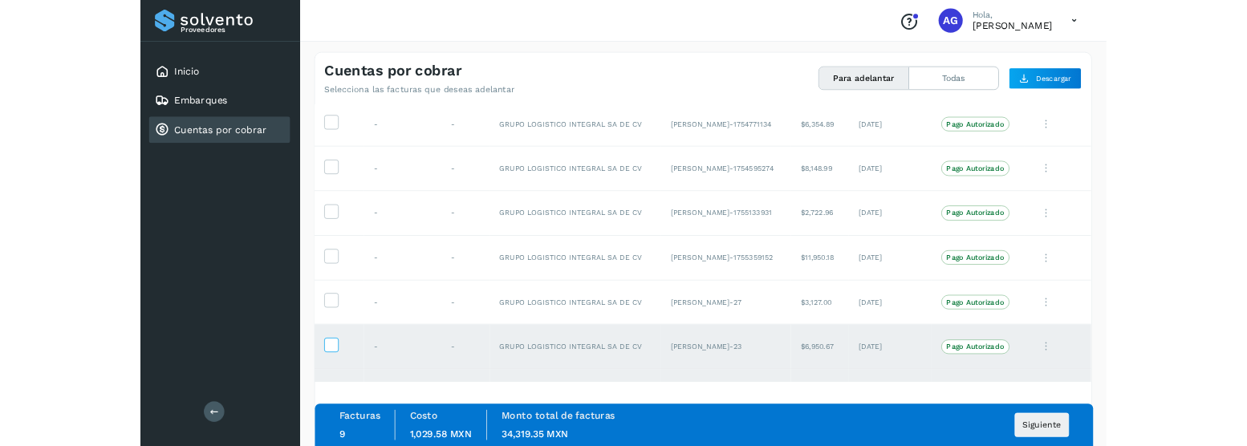
scroll to position [80, 0]
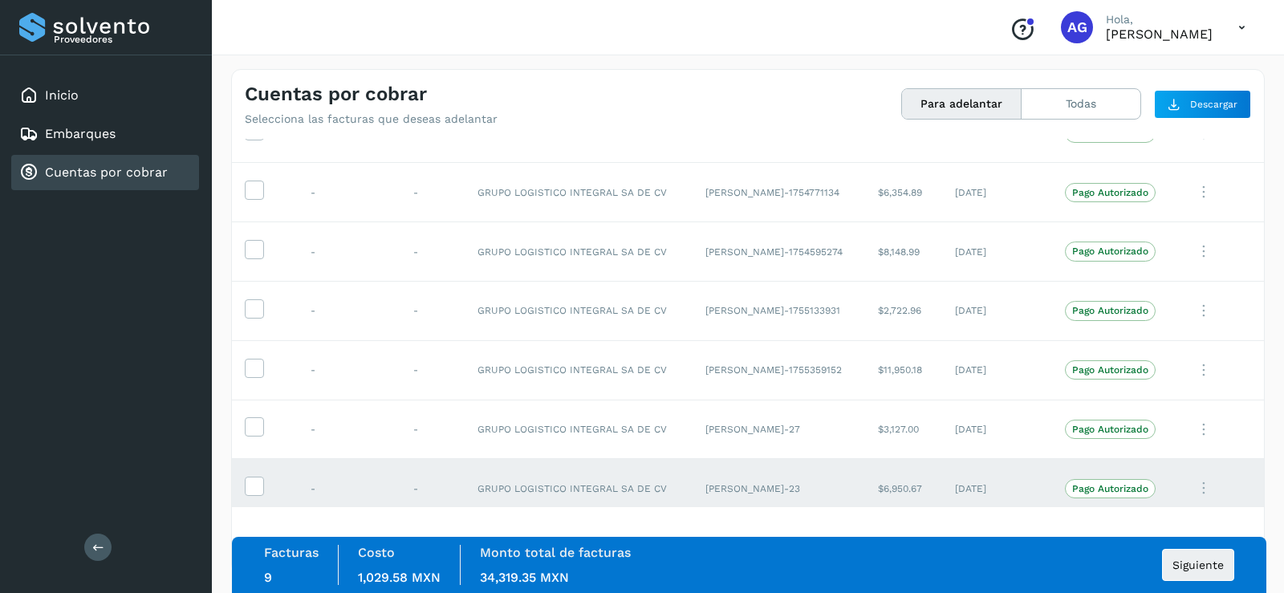
click at [1241, 26] on icon at bounding box center [1242, 27] width 33 height 33
click at [1174, 77] on div "Cerrar sesión" at bounding box center [1162, 72] width 191 height 30
